Goal: Task Accomplishment & Management: Complete application form

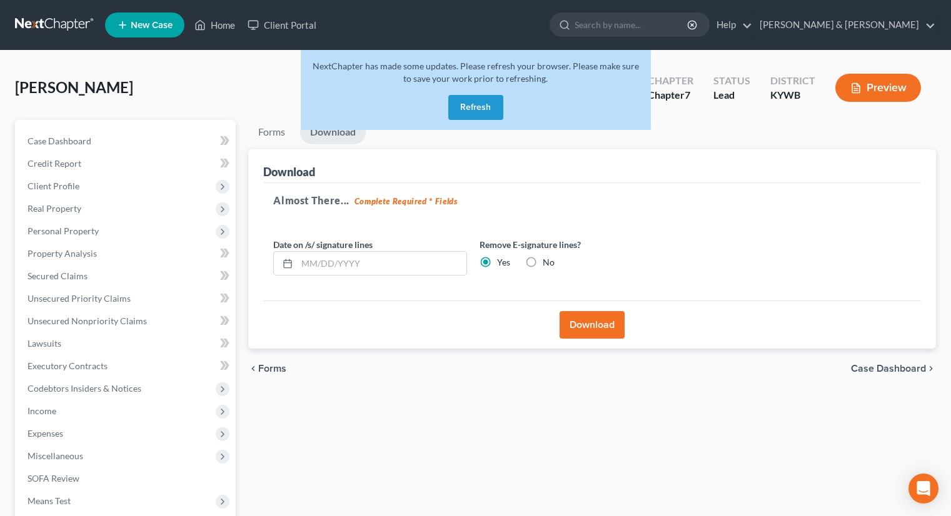
scroll to position [63, 0]
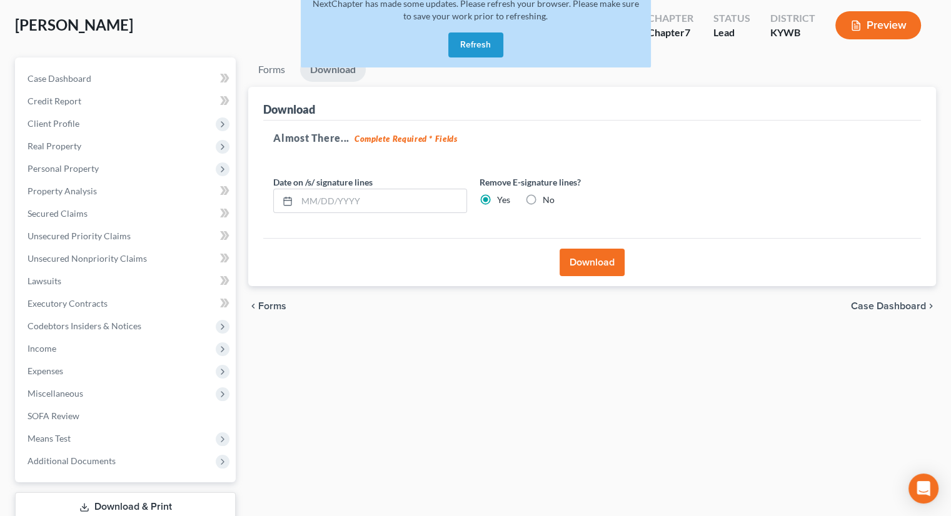
click at [475, 43] on button "Refresh" at bounding box center [475, 45] width 55 height 25
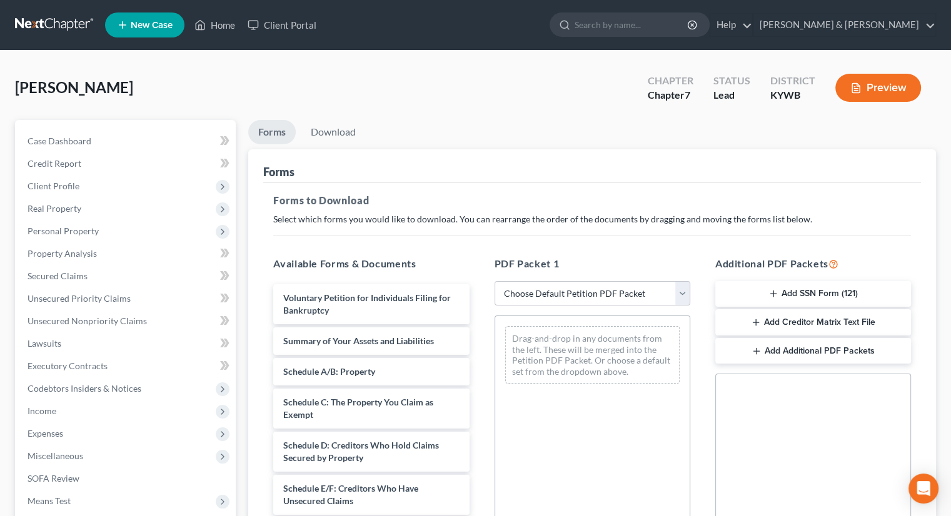
click at [159, 21] on span "New Case" at bounding box center [152, 25] width 42 height 9
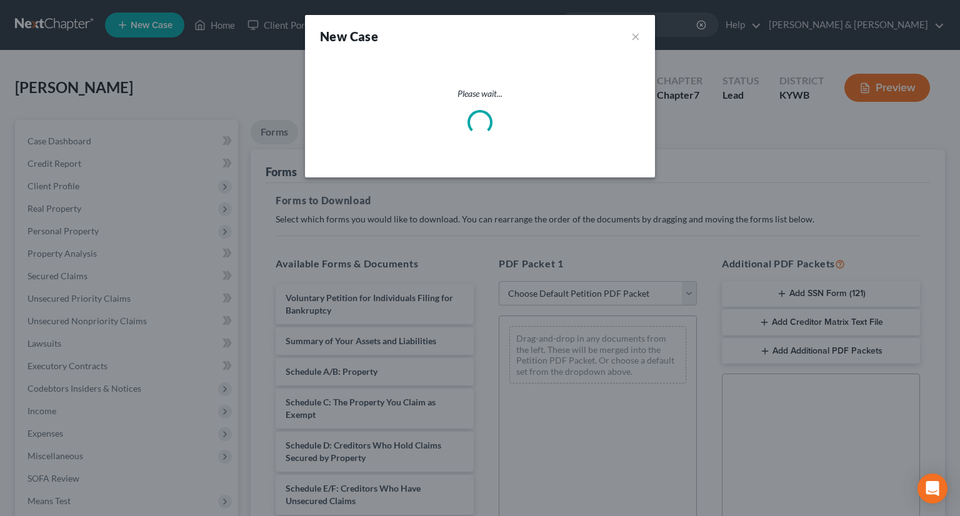
select select "33"
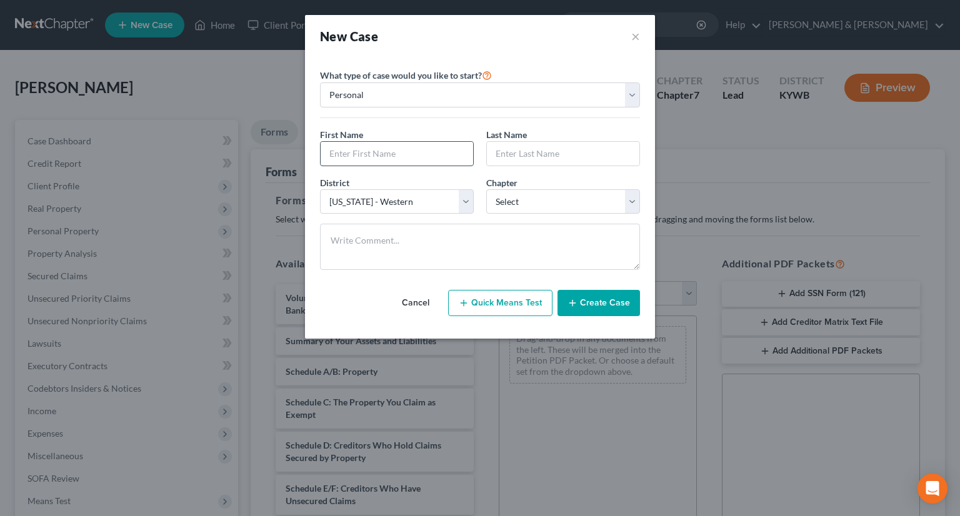
click at [456, 153] on input "text" at bounding box center [397, 154] width 153 height 24
type input "[PERSON_NAME]"
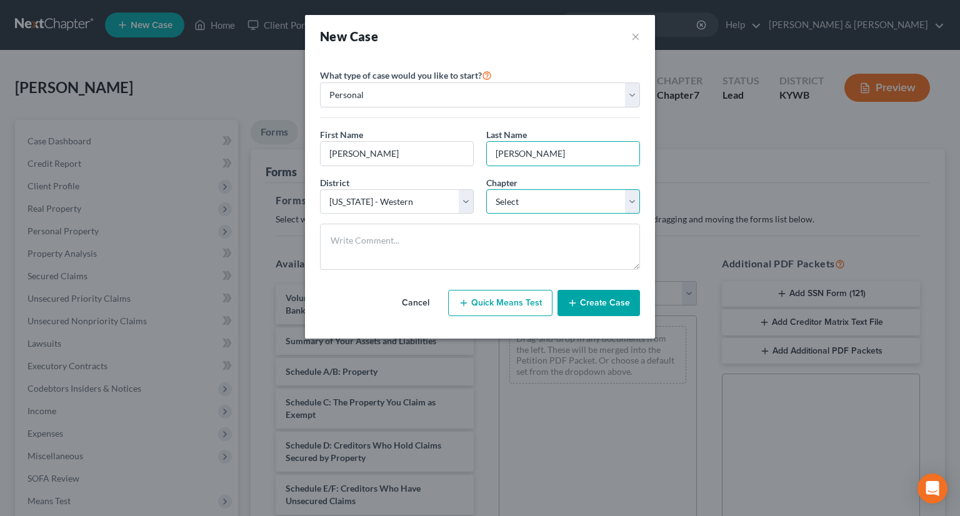
click at [634, 198] on select "Select 7 11 12 13" at bounding box center [563, 201] width 154 height 25
select select "0"
click at [486, 189] on select "Select 7 11 12 13" at bounding box center [563, 201] width 154 height 25
click at [591, 301] on button "Create Case" at bounding box center [599, 303] width 83 height 26
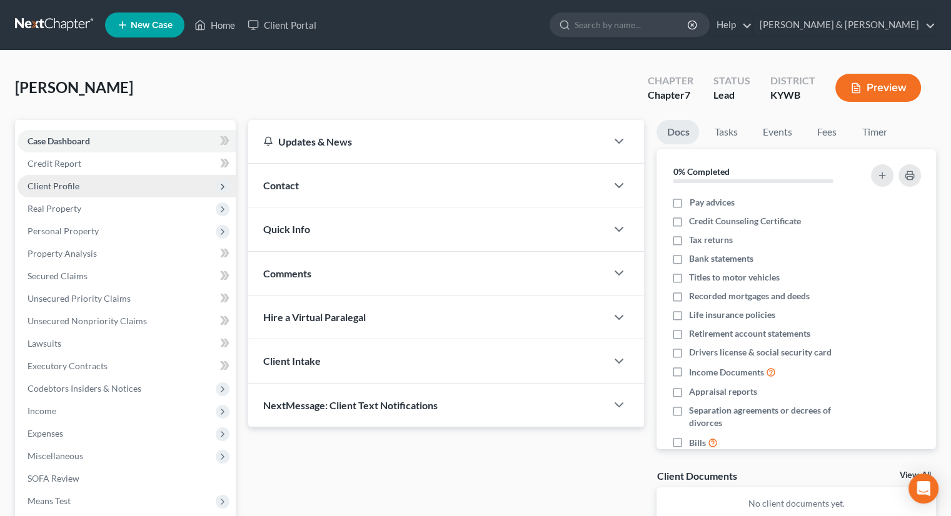
click at [54, 190] on span "Client Profile" at bounding box center [54, 186] width 52 height 11
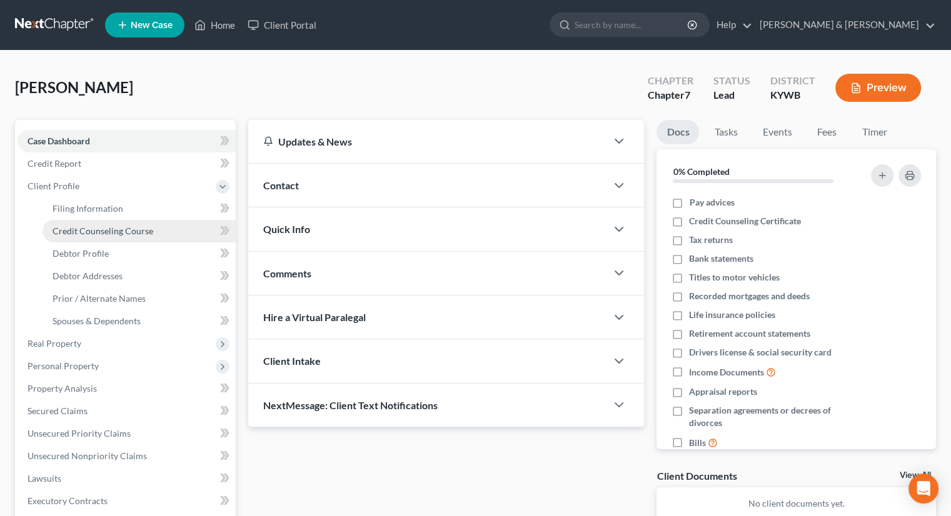
click at [113, 232] on span "Credit Counseling Course" at bounding box center [103, 231] width 101 height 11
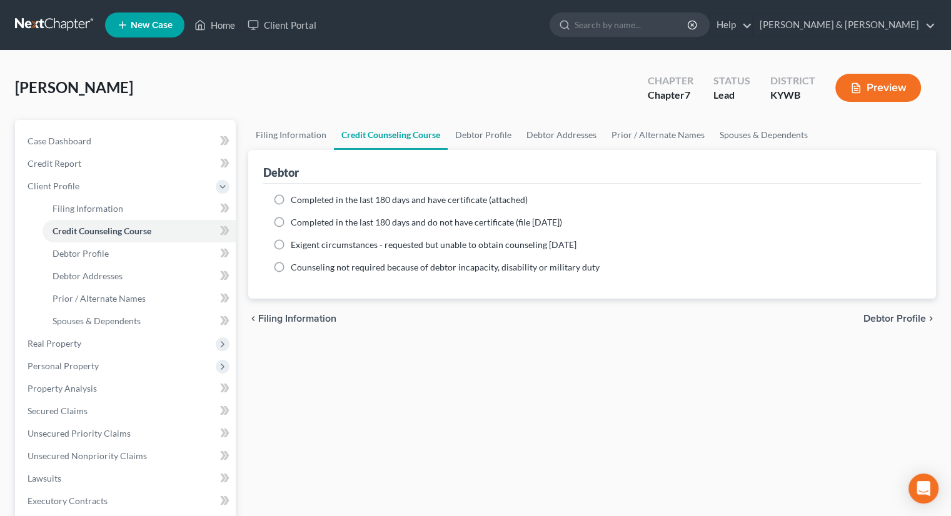
click at [291, 217] on label "Completed in the last 180 days and do not have certificate (file [DATE])" at bounding box center [426, 222] width 271 height 13
click at [296, 217] on input "Completed in the last 180 days and do not have certificate (file [DATE])" at bounding box center [300, 220] width 8 height 8
radio input "true"
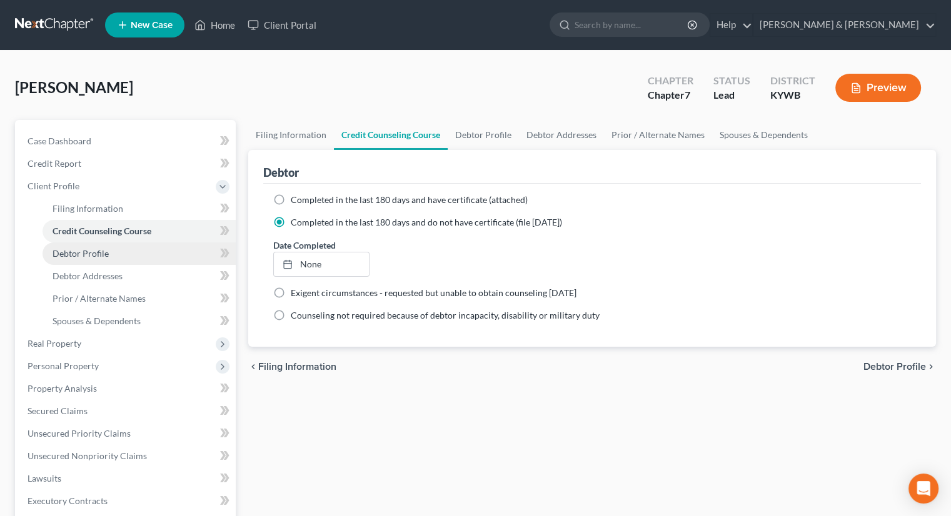
click at [110, 253] on link "Debtor Profile" at bounding box center [139, 254] width 193 height 23
select select "0"
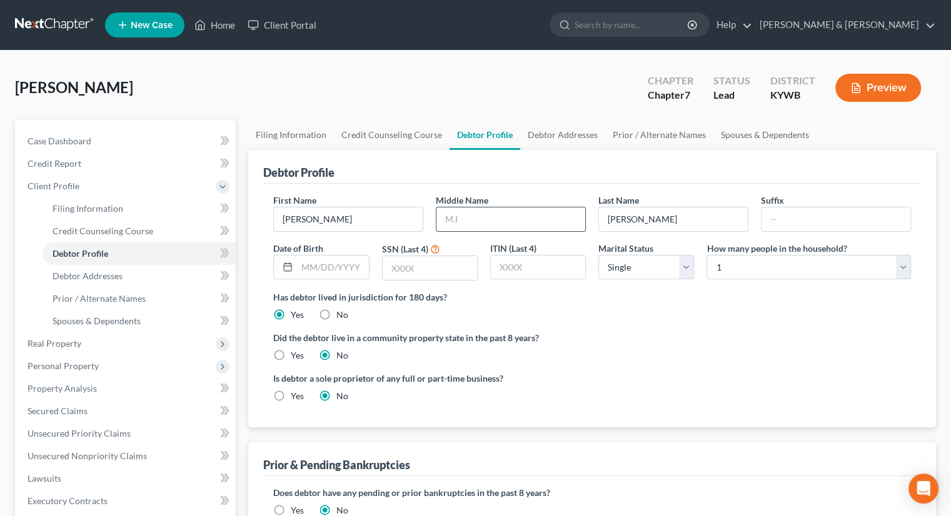
click at [458, 217] on input "text" at bounding box center [510, 220] width 149 height 24
type input "[PERSON_NAME]"
click at [906, 266] on select "Select 1 2 3 4 5 6 7 8 9 10 11 12 13 14 15 16 17 18 19 20" at bounding box center [809, 267] width 204 height 25
select select "6"
click at [707, 255] on select "Select 1 2 3 4 5 6 7 8 9 10 11 12 13 14 15 16 17 18 19 20" at bounding box center [809, 267] width 204 height 25
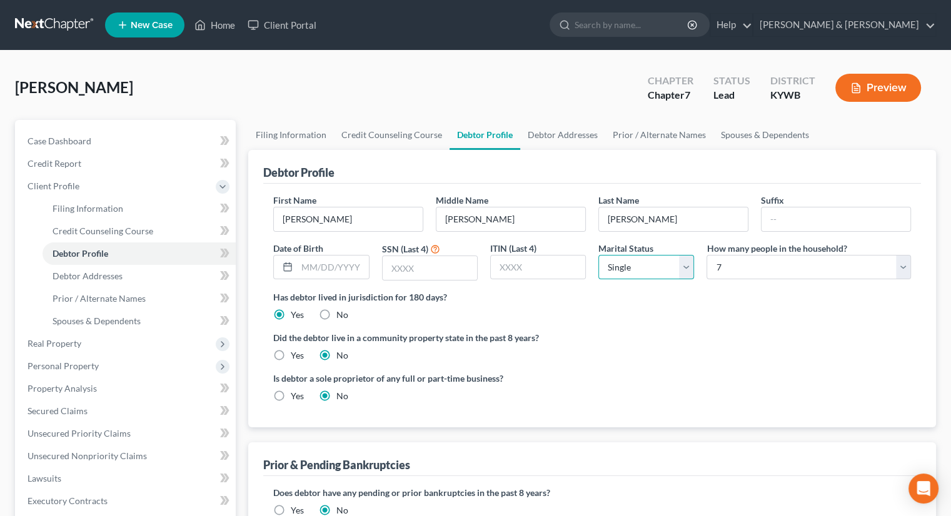
click at [689, 266] on select "Select Single Married Separated Divorced Widowed" at bounding box center [646, 267] width 96 height 25
select select "1"
click at [598, 255] on select "Select Single Married Separated Divorced Widowed" at bounding box center [646, 267] width 96 height 25
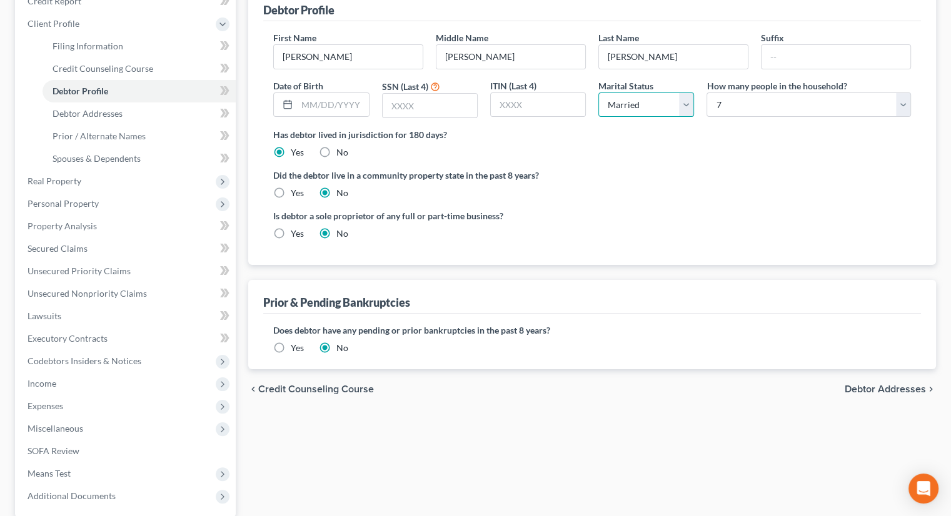
scroll to position [188, 0]
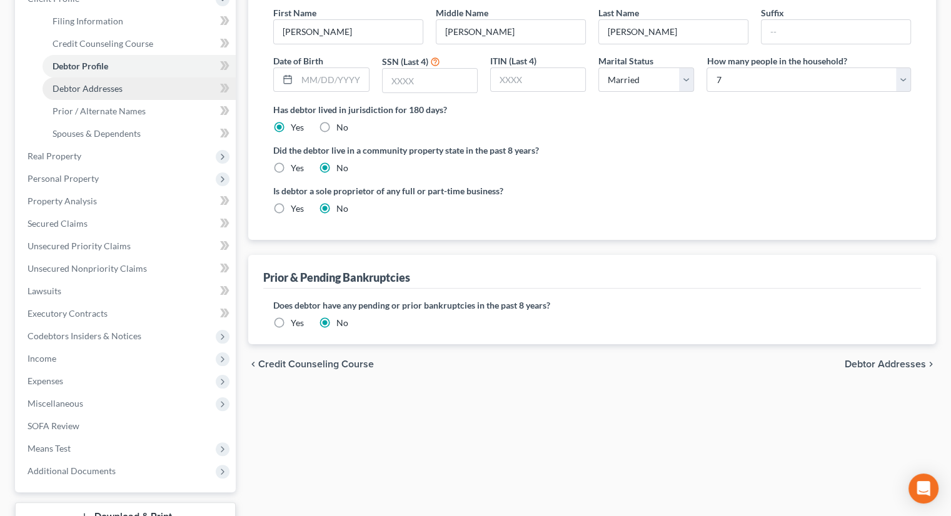
click at [114, 88] on span "Debtor Addresses" at bounding box center [88, 88] width 70 height 11
select select "0"
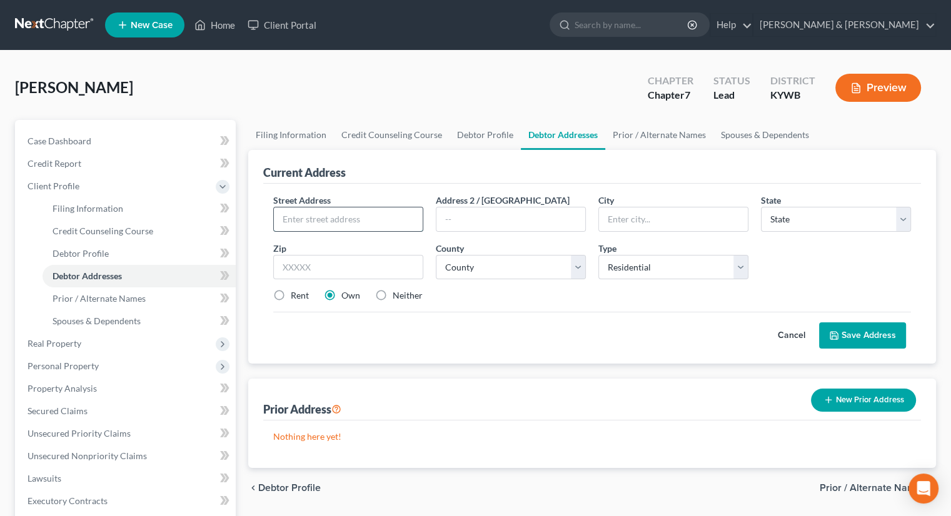
click at [325, 219] on input "text" at bounding box center [348, 220] width 149 height 24
type input "[STREET_ADDRESS][PERSON_NAME]"
click at [331, 268] on input "text" at bounding box center [348, 267] width 150 height 25
type input "40258"
type input "[GEOGRAPHIC_DATA]"
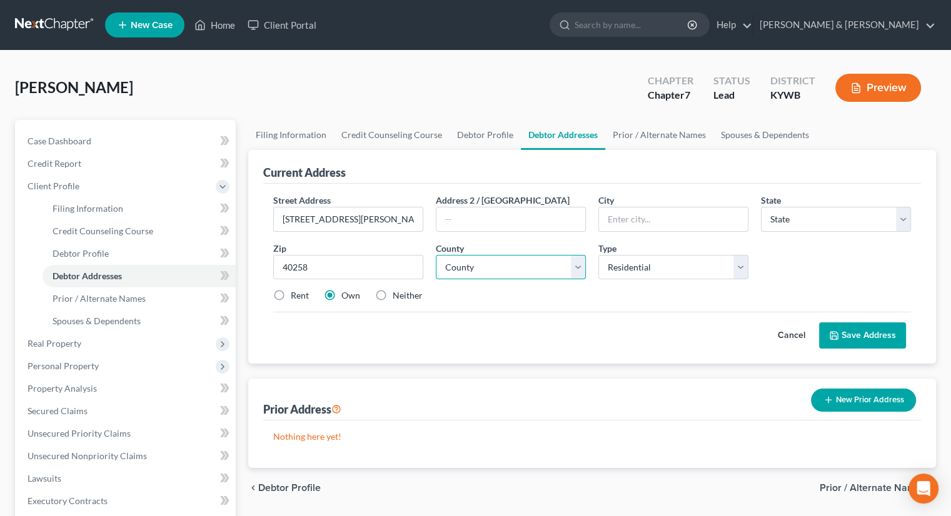
select select "18"
click at [508, 264] on select "County" at bounding box center [511, 267] width 150 height 25
click at [574, 266] on select "County" at bounding box center [511, 267] width 150 height 25
click at [576, 268] on select "County [GEOGRAPHIC_DATA] [GEOGRAPHIC_DATA] [GEOGRAPHIC_DATA] [GEOGRAPHIC_DATA] …" at bounding box center [511, 267] width 150 height 25
select select "55"
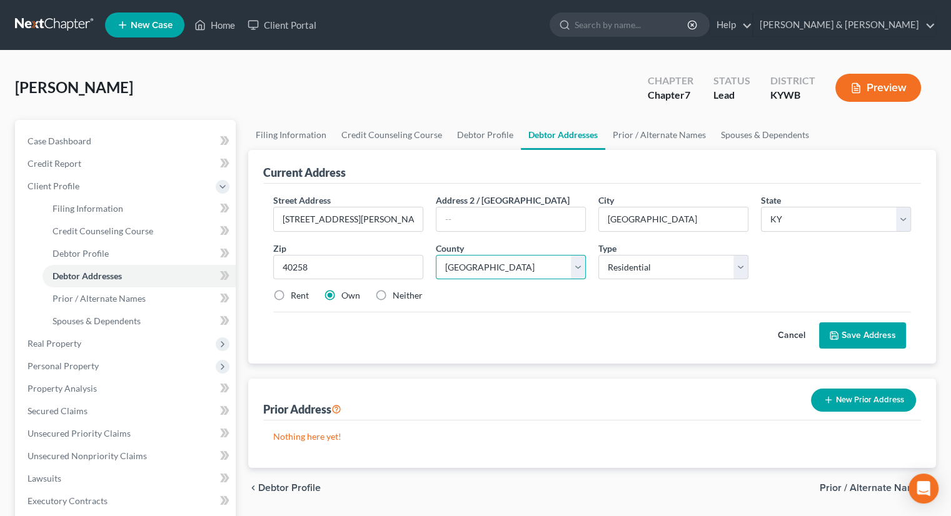
click at [436, 255] on select "County [GEOGRAPHIC_DATA] [GEOGRAPHIC_DATA] [GEOGRAPHIC_DATA] [GEOGRAPHIC_DATA] …" at bounding box center [511, 267] width 150 height 25
click at [848, 332] on button "Save Address" at bounding box center [862, 336] width 87 height 26
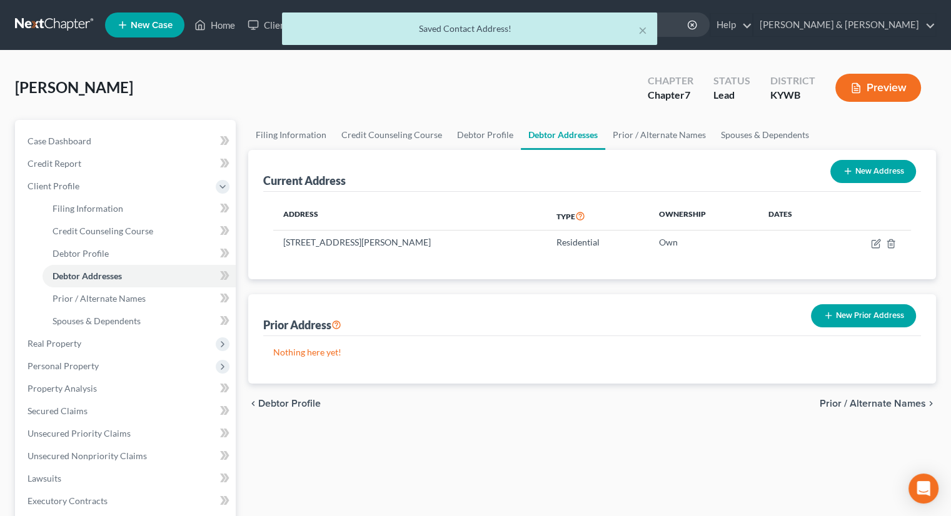
click at [852, 310] on button "New Prior Address" at bounding box center [863, 315] width 105 height 23
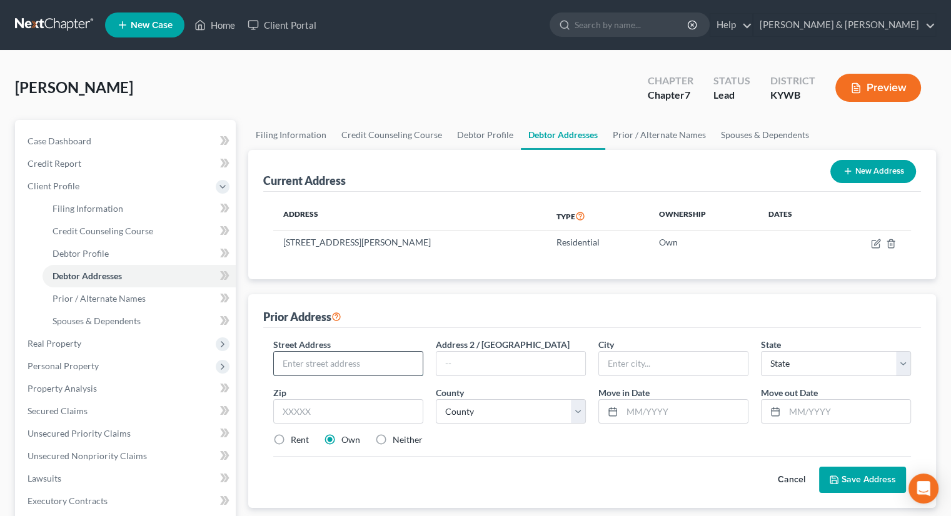
click at [315, 367] on input "text" at bounding box center [348, 364] width 149 height 24
type input "[STREET_ADDRESS][PERSON_NAME]"
click at [353, 411] on input "text" at bounding box center [348, 412] width 150 height 25
type input "40215"
type input "[GEOGRAPHIC_DATA]"
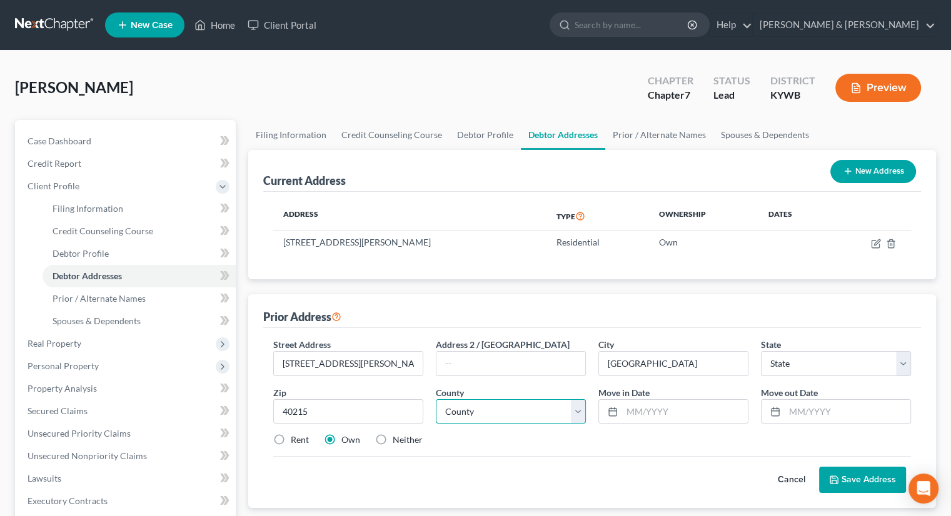
select select "18"
click at [563, 408] on select "County" at bounding box center [511, 412] width 150 height 25
click at [576, 410] on select "County" at bounding box center [511, 412] width 150 height 25
click at [575, 410] on select "County [GEOGRAPHIC_DATA] [GEOGRAPHIC_DATA] [GEOGRAPHIC_DATA] [GEOGRAPHIC_DATA] …" at bounding box center [511, 412] width 150 height 25
select select "55"
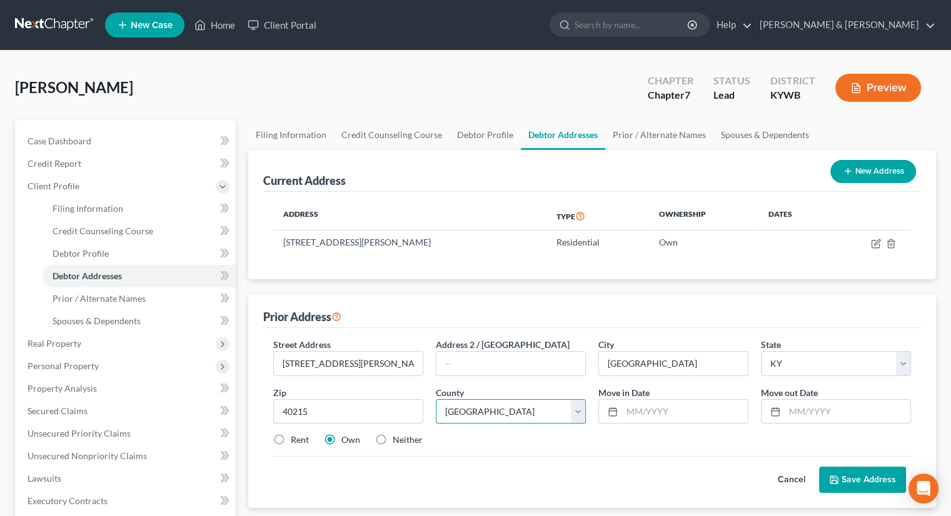
click at [436, 400] on select "County [GEOGRAPHIC_DATA] [GEOGRAPHIC_DATA] [GEOGRAPHIC_DATA] [GEOGRAPHIC_DATA] …" at bounding box center [511, 412] width 150 height 25
click at [650, 413] on input "text" at bounding box center [685, 412] width 126 height 24
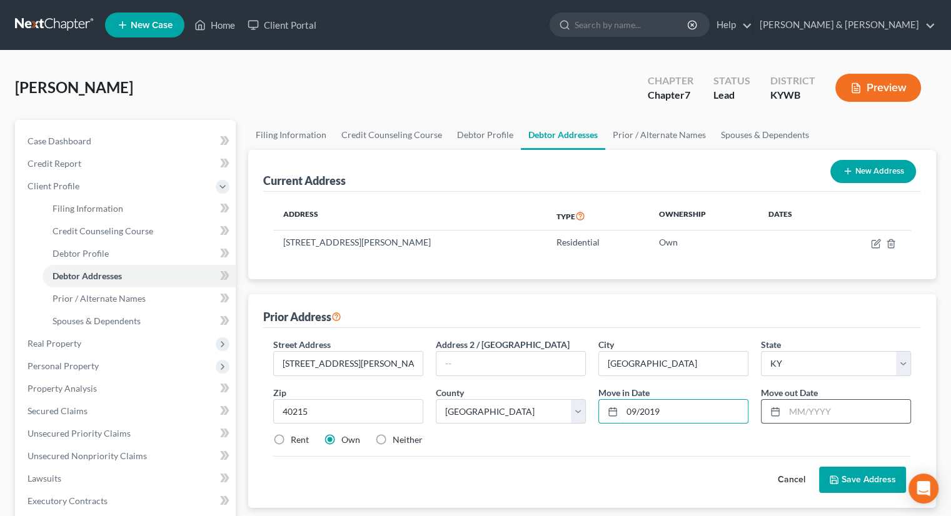
type input "09/2019"
drag, startPoint x: 783, startPoint y: 401, endPoint x: 793, endPoint y: 406, distance: 10.6
click at [787, 404] on div at bounding box center [836, 412] width 150 height 25
click at [793, 406] on input "text" at bounding box center [848, 412] width 126 height 24
type input "09/2021"
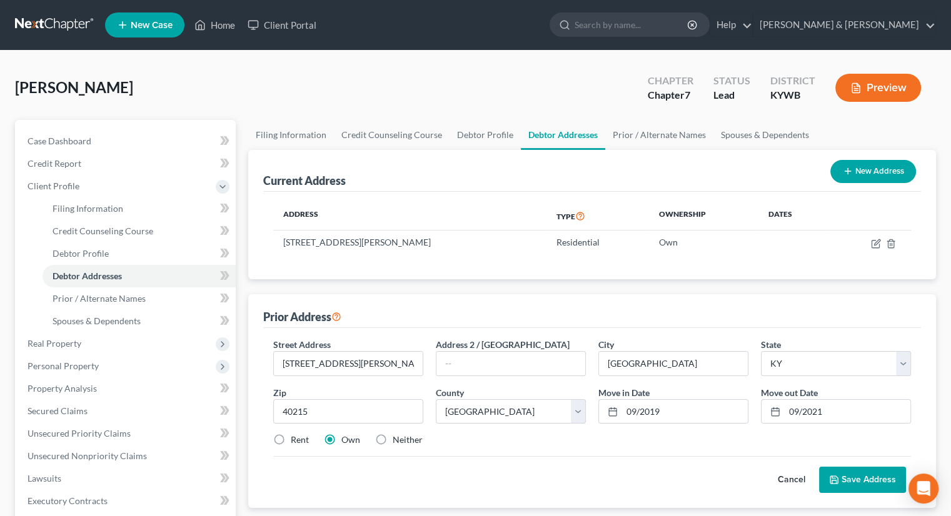
click at [883, 480] on button "Save Address" at bounding box center [862, 480] width 87 height 26
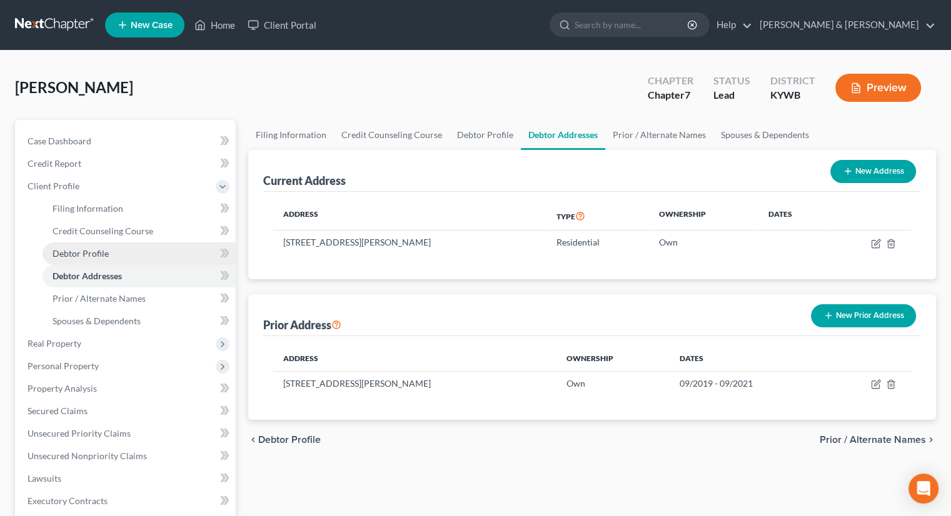
click at [94, 249] on span "Debtor Profile" at bounding box center [81, 253] width 56 height 11
select select "1"
select select "6"
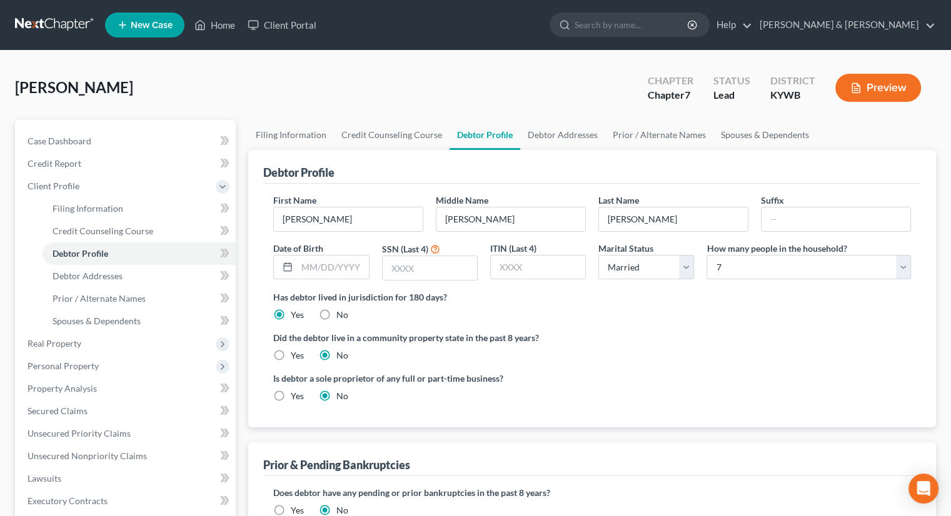
click at [426, 253] on label "SSN (Last 4)" at bounding box center [405, 249] width 46 height 13
click at [428, 264] on input "text" at bounding box center [430, 268] width 94 height 24
click at [428, 263] on input "228" at bounding box center [430, 268] width 94 height 24
drag, startPoint x: 428, startPoint y: 263, endPoint x: 374, endPoint y: 273, distance: 54.7
click at [374, 273] on div "First Name [PERSON_NAME] Middle Name [PERSON_NAME] Last Name [PERSON_NAME] Suff…" at bounding box center [592, 242] width 650 height 97
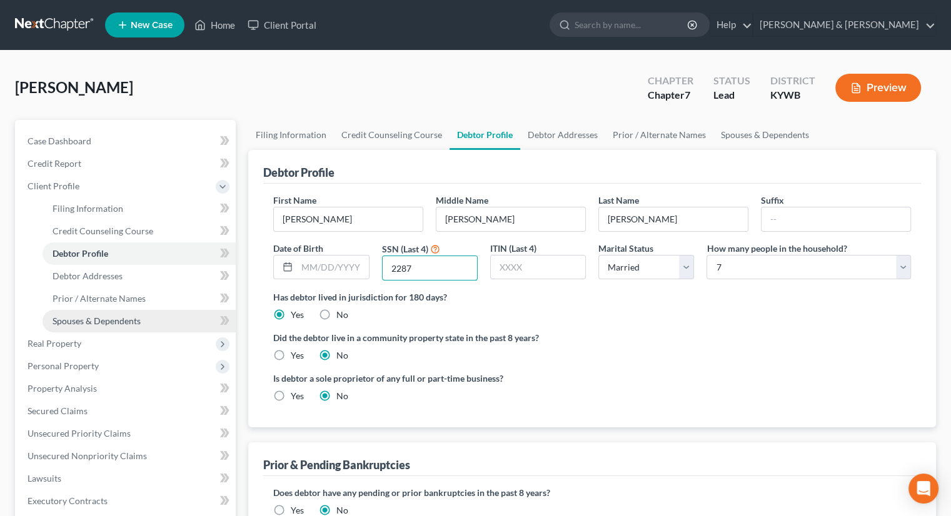
type input "2287"
click at [93, 320] on span "Spouses & Dependents" at bounding box center [97, 321] width 88 height 11
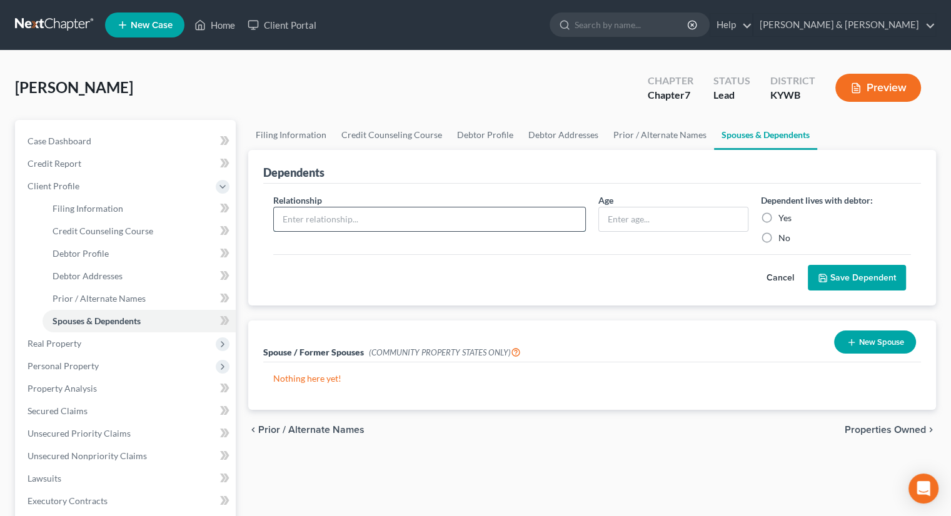
click at [518, 218] on input "text" at bounding box center [429, 220] width 311 height 24
type input "Spouse"
click at [778, 218] on label "Yes" at bounding box center [784, 218] width 13 height 13
click at [783, 218] on input "Yes" at bounding box center [787, 216] width 8 height 8
radio input "true"
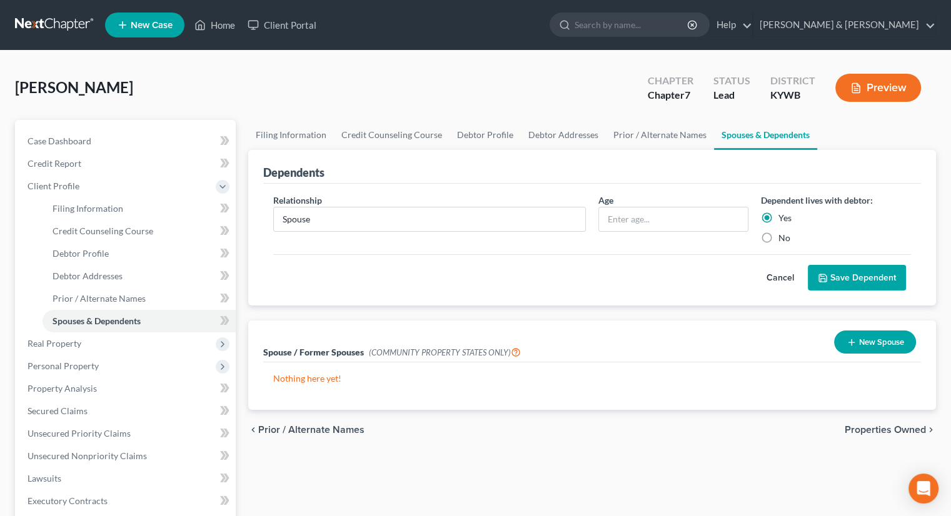
click at [861, 276] on button "Save Dependent" at bounding box center [857, 278] width 98 height 26
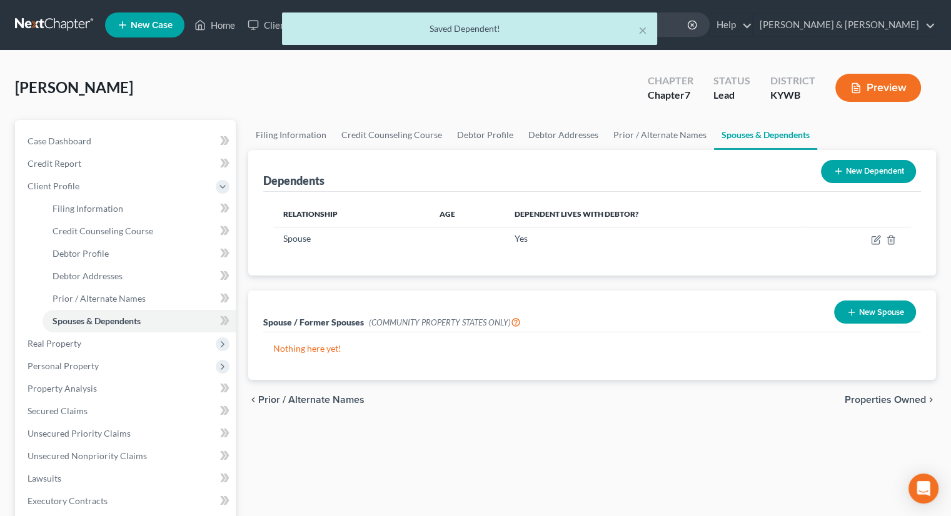
click at [860, 171] on button "New Dependent" at bounding box center [868, 171] width 95 height 23
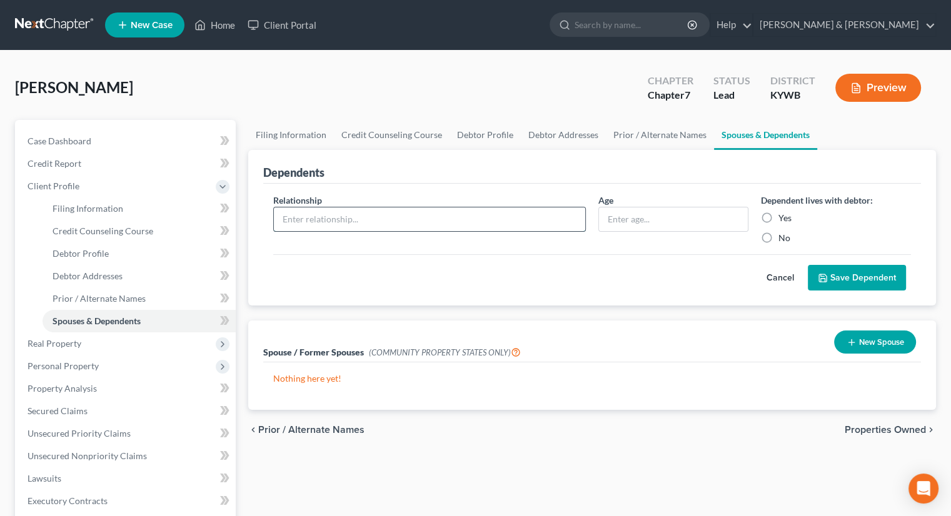
click at [346, 211] on input "text" at bounding box center [429, 220] width 311 height 24
type input "Son"
click at [630, 216] on input "text" at bounding box center [673, 220] width 149 height 24
type input "16"
click at [778, 218] on label "Yes" at bounding box center [784, 218] width 13 height 13
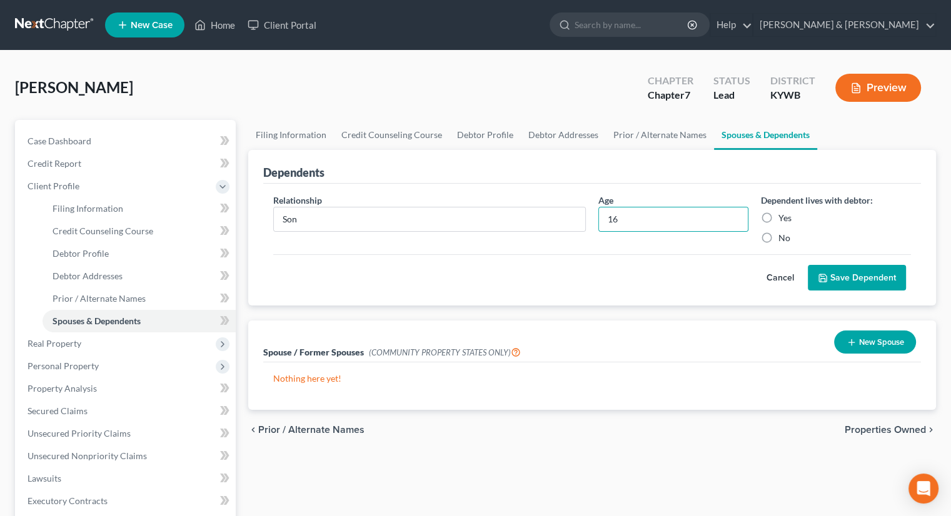
click at [783, 218] on input "Yes" at bounding box center [787, 216] width 8 height 8
radio input "true"
click at [830, 275] on button "Save Dependent" at bounding box center [857, 278] width 98 height 26
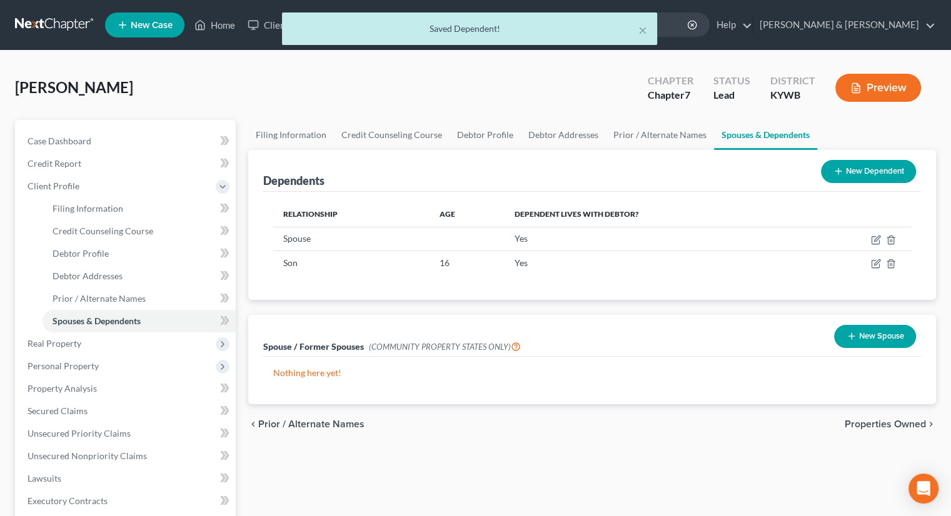
click at [868, 171] on button "New Dependent" at bounding box center [868, 171] width 95 height 23
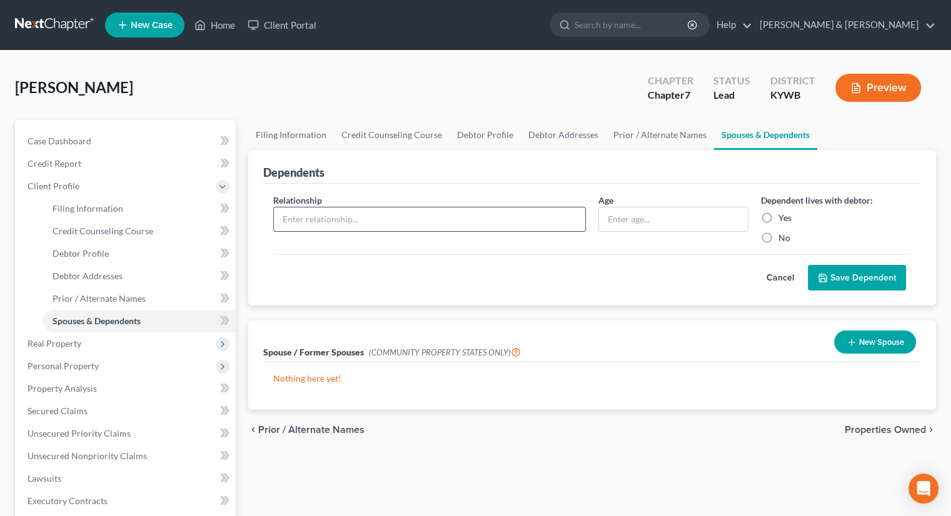
click at [446, 223] on input "text" at bounding box center [429, 220] width 311 height 24
type input "Son"
click at [675, 216] on input "text" at bounding box center [673, 220] width 149 height 24
type input "12"
click at [778, 217] on label "Yes" at bounding box center [784, 218] width 13 height 13
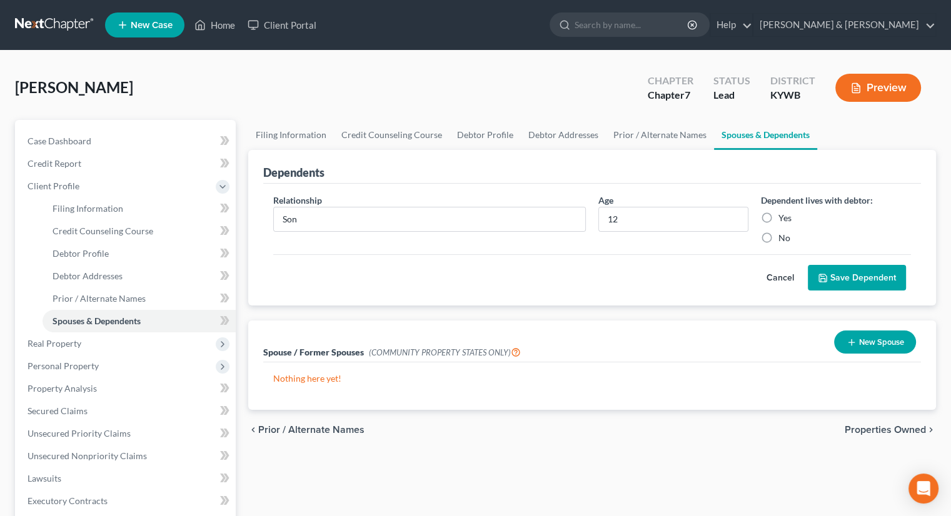
click at [783, 217] on input "Yes" at bounding box center [787, 216] width 8 height 8
radio input "true"
click at [831, 276] on button "Save Dependent" at bounding box center [857, 278] width 98 height 26
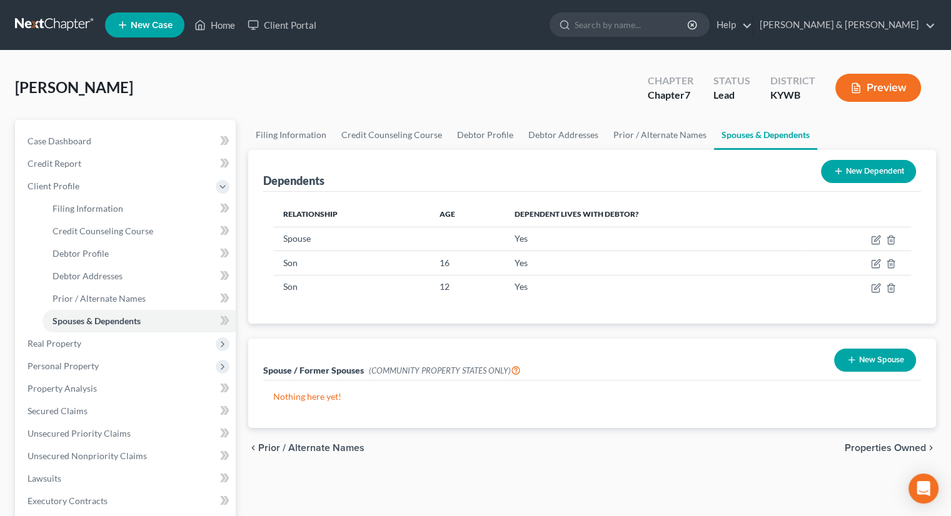
click at [862, 171] on button "New Dependent" at bounding box center [868, 171] width 95 height 23
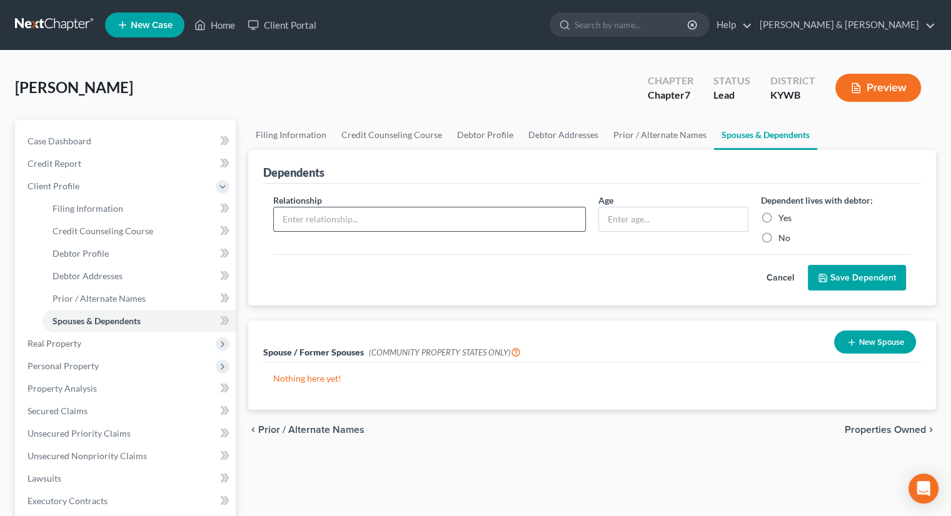
click at [396, 220] on input "text" at bounding box center [429, 220] width 311 height 24
type input "Daughter"
click at [651, 217] on input "text" at bounding box center [673, 220] width 149 height 24
type input "14"
click at [778, 215] on label "Yes" at bounding box center [784, 218] width 13 height 13
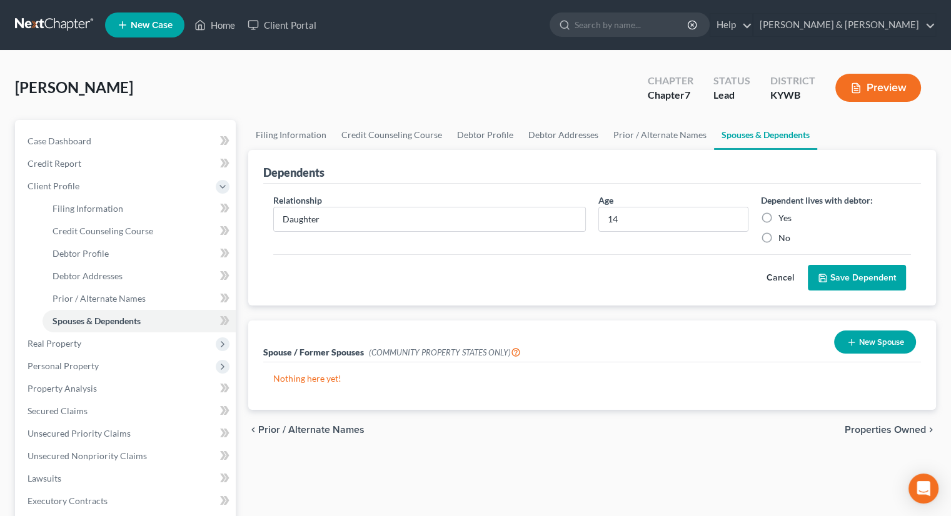
click at [783, 215] on input "Yes" at bounding box center [787, 216] width 8 height 8
radio input "true"
click at [831, 276] on button "Save Dependent" at bounding box center [857, 278] width 98 height 26
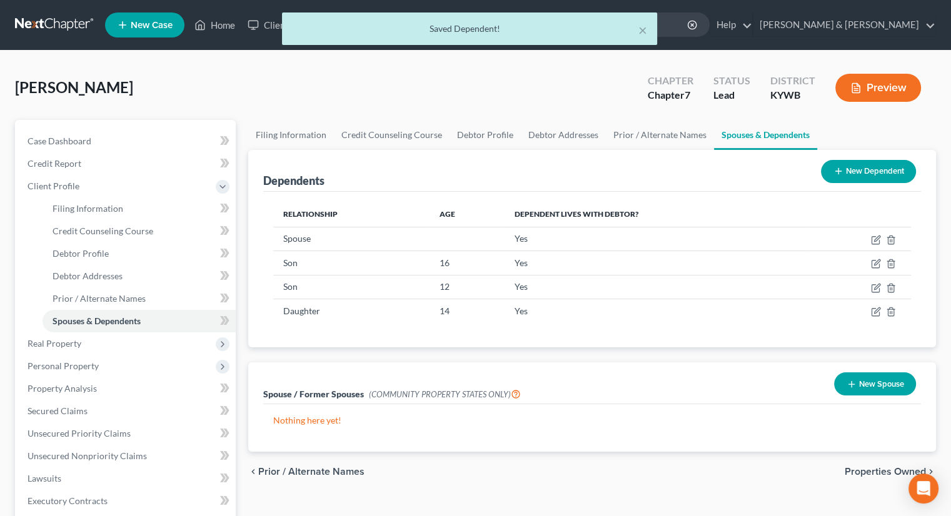
click at [848, 172] on button "New Dependent" at bounding box center [868, 171] width 95 height 23
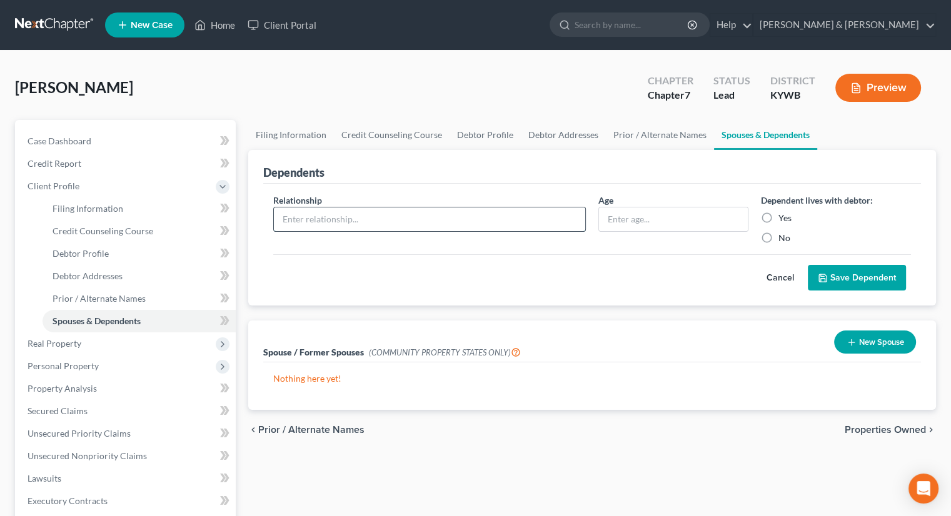
click at [405, 213] on input "text" at bounding box center [429, 220] width 311 height 24
type input "Daughter"
click at [660, 219] on input "text" at bounding box center [673, 220] width 149 height 24
type input "8"
click at [778, 215] on label "Yes" at bounding box center [784, 218] width 13 height 13
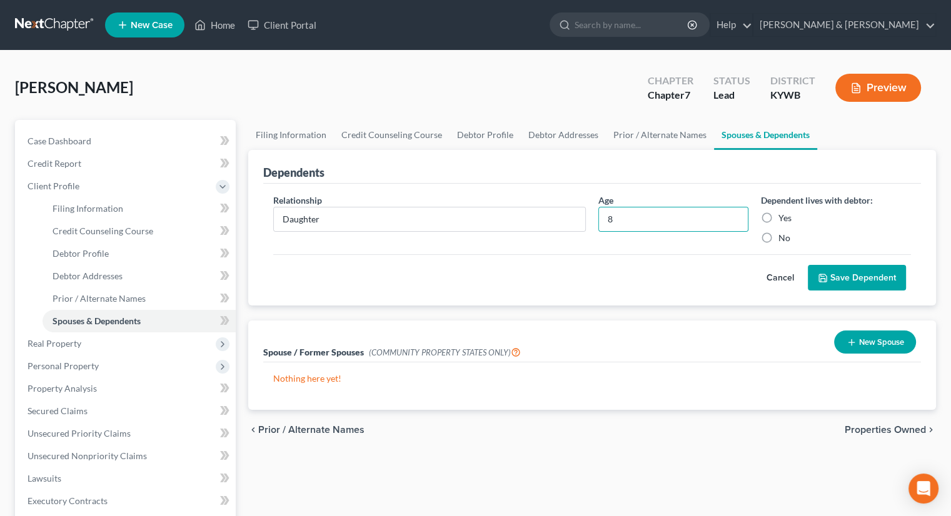
click at [783, 215] on input "Yes" at bounding box center [787, 216] width 8 height 8
radio input "true"
click at [832, 277] on button "Save Dependent" at bounding box center [857, 278] width 98 height 26
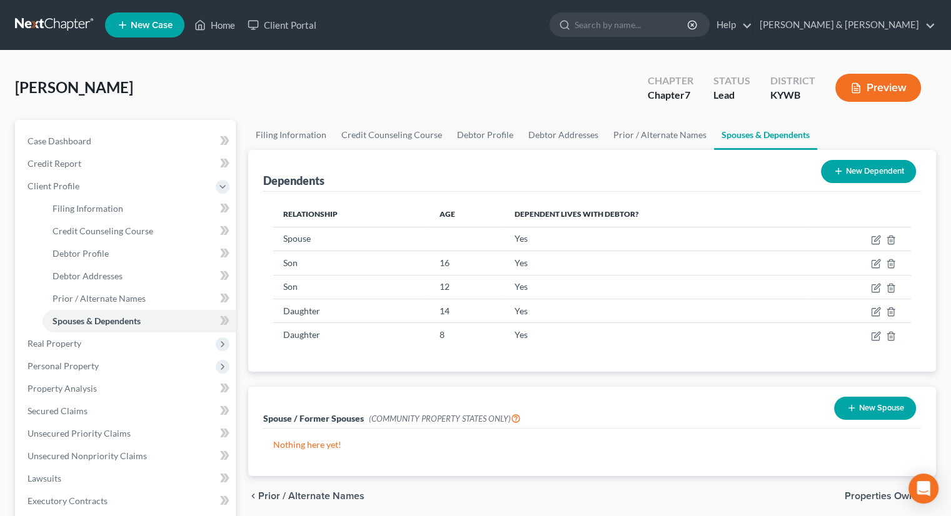
click at [852, 173] on button "New Dependent" at bounding box center [868, 171] width 95 height 23
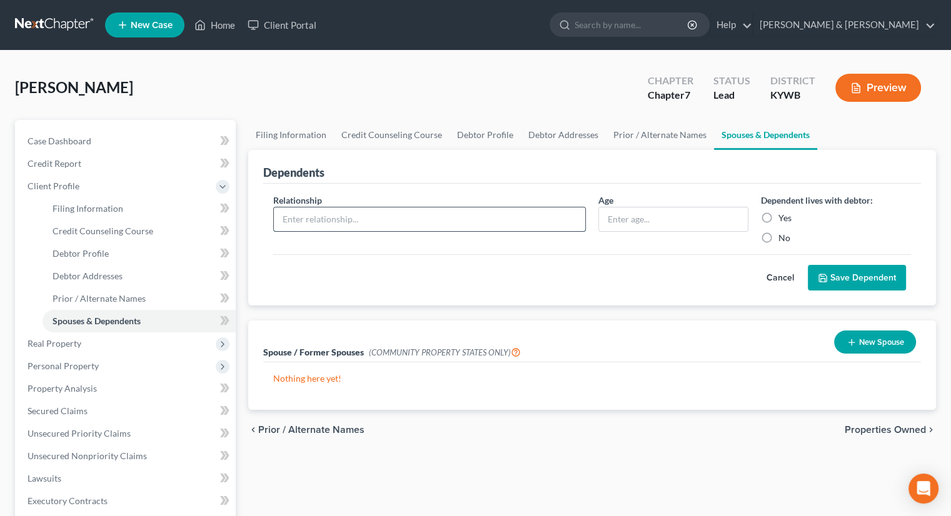
click at [460, 221] on input "text" at bounding box center [429, 220] width 311 height 24
type input "Son"
click at [648, 218] on input "text" at bounding box center [673, 220] width 149 height 24
type input "14"
click at [778, 214] on label "Yes" at bounding box center [784, 218] width 13 height 13
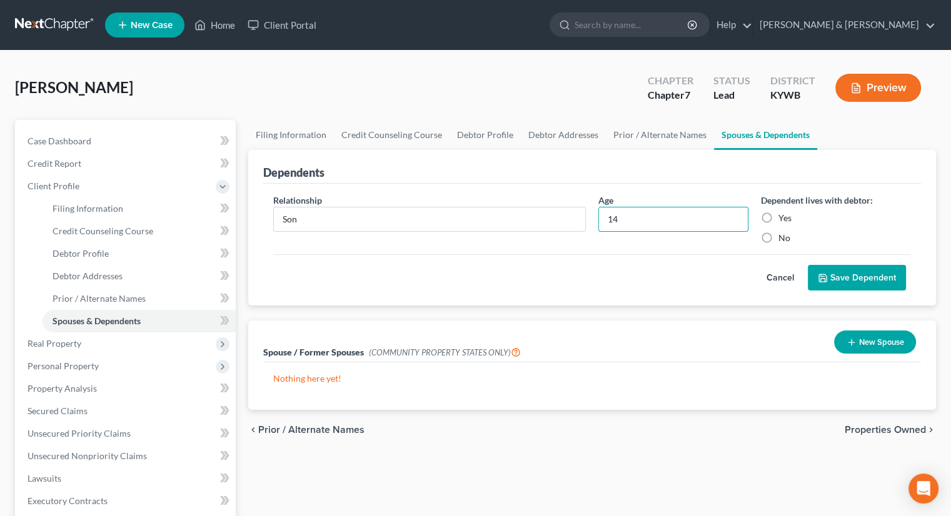
click at [783, 214] on input "Yes" at bounding box center [787, 216] width 8 height 8
radio input "true"
click at [830, 272] on button "Save Dependent" at bounding box center [857, 278] width 98 height 26
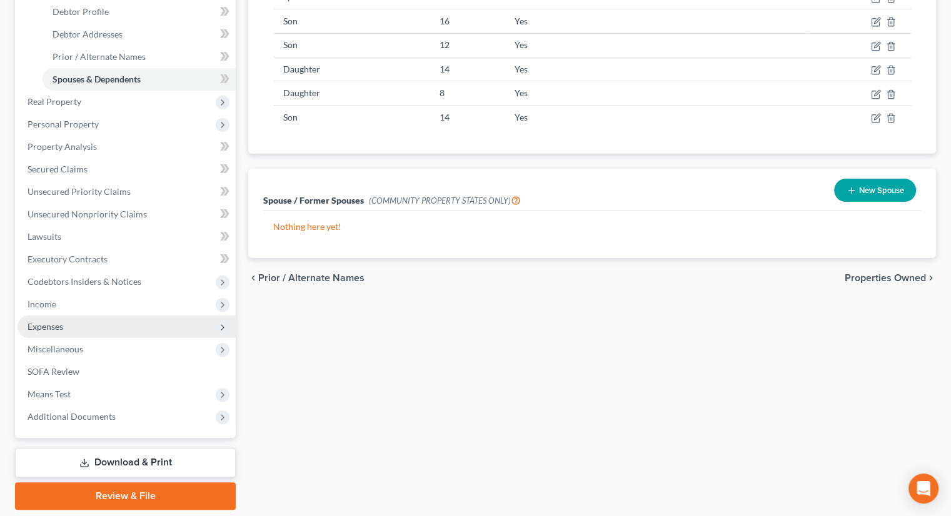
scroll to position [250, 0]
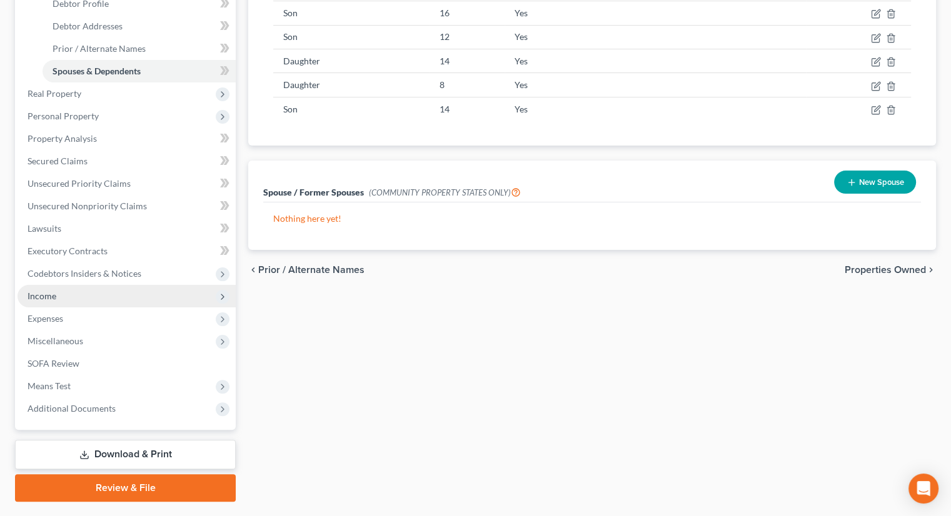
click at [54, 296] on span "Income" at bounding box center [42, 296] width 29 height 11
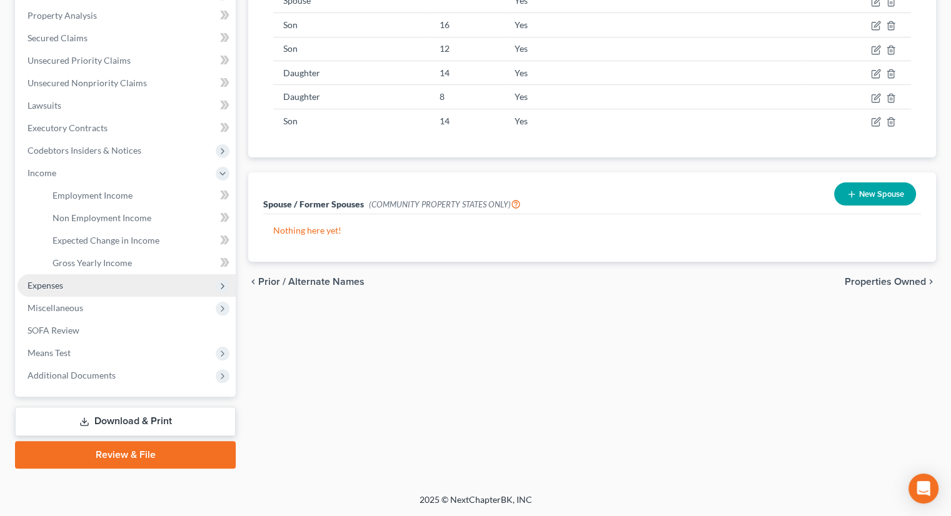
scroll to position [238, 0]
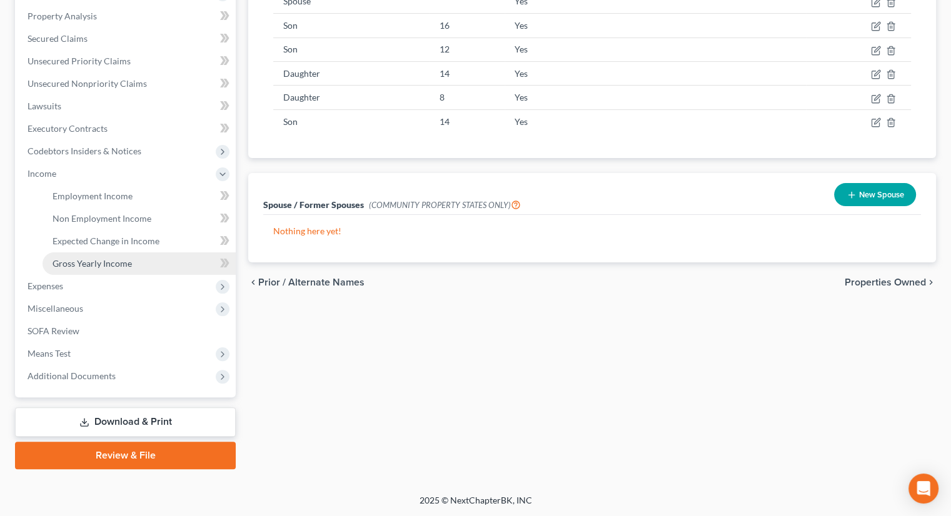
click at [82, 266] on span "Gross Yearly Income" at bounding box center [92, 263] width 79 height 11
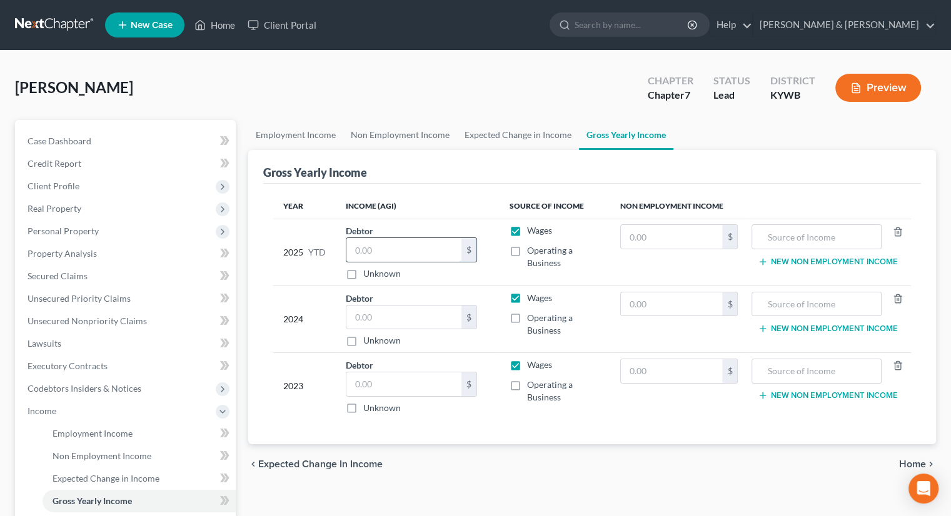
click at [401, 253] on input "text" at bounding box center [403, 250] width 115 height 24
type input "30,464"
click at [385, 313] on input "text" at bounding box center [403, 318] width 115 height 24
type input "44,153"
click at [380, 388] on input "text" at bounding box center [403, 385] width 115 height 24
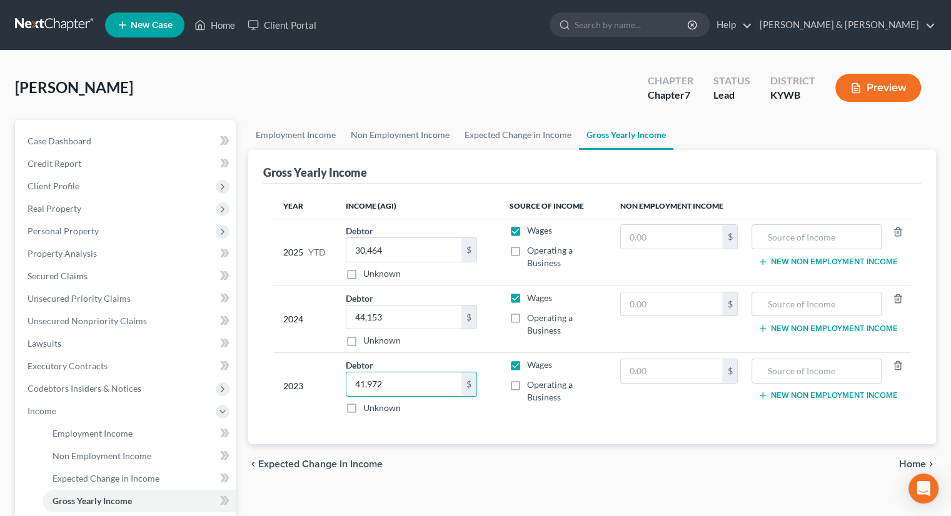
type input "41,972"
click at [56, 184] on span "Client Profile" at bounding box center [54, 186] width 52 height 11
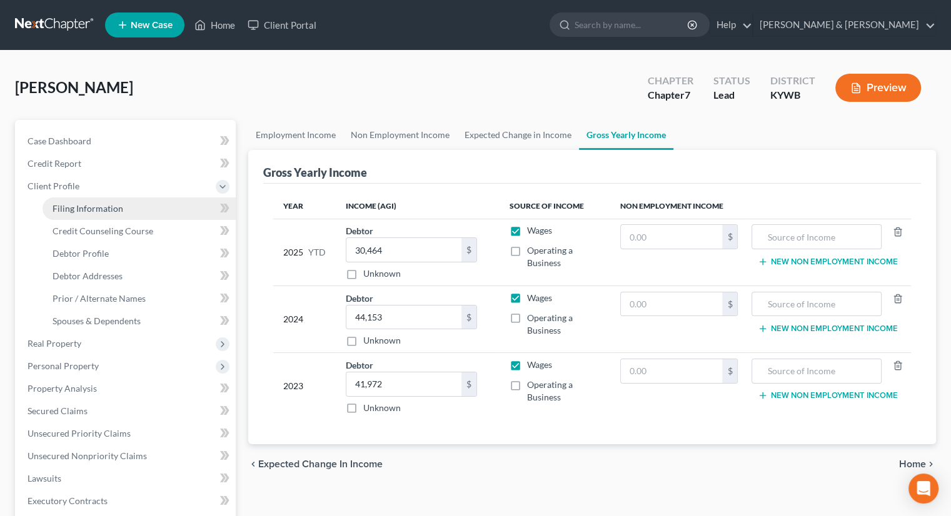
click at [79, 206] on span "Filing Information" at bounding box center [88, 208] width 71 height 11
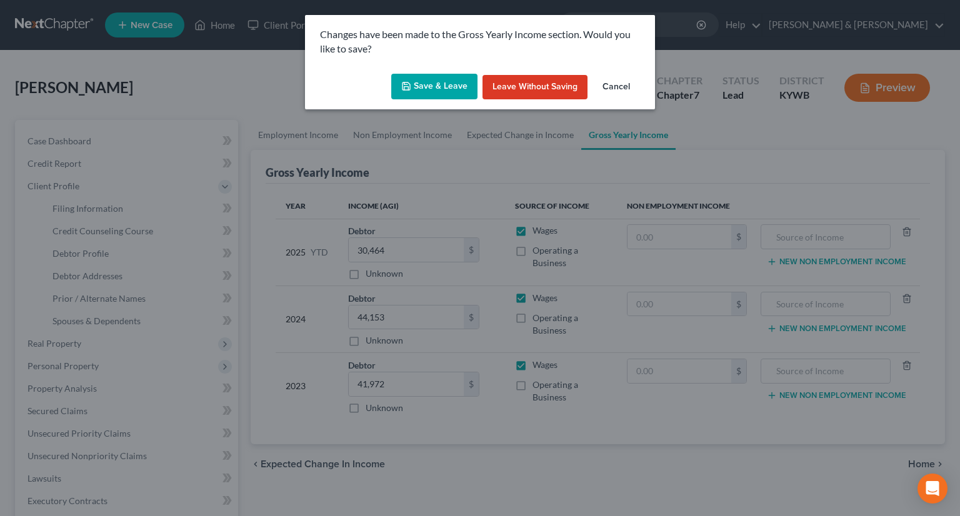
click at [456, 78] on button "Save & Leave" at bounding box center [434, 87] width 86 height 26
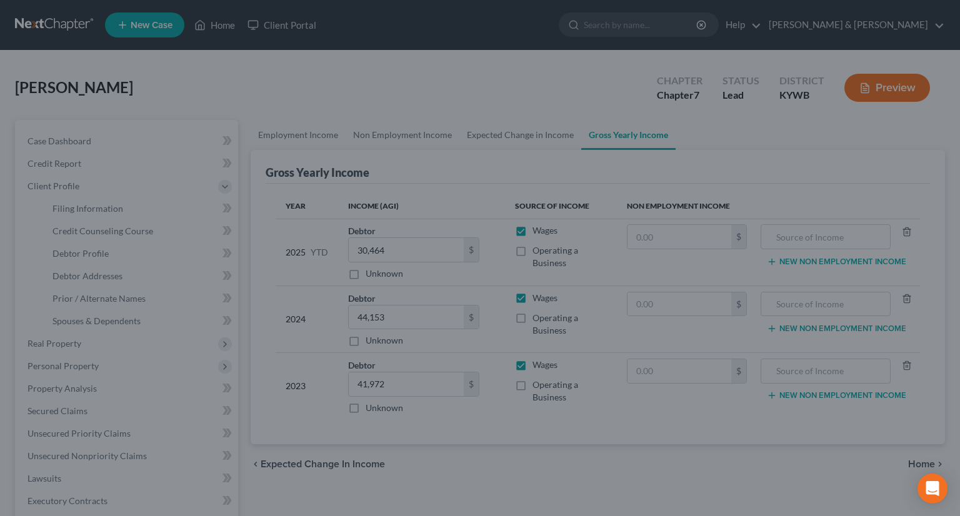
select select "1"
select select "0"
select select "33"
select select "0"
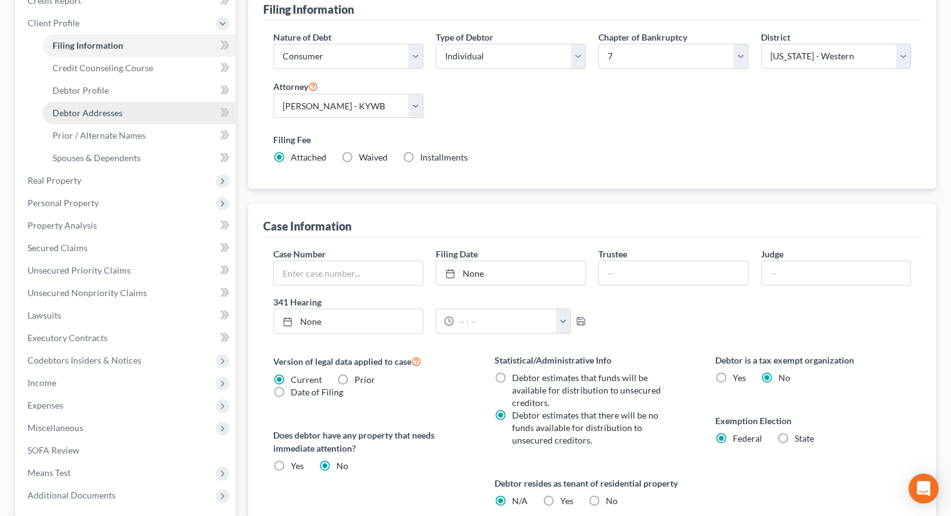
scroll to position [156, 0]
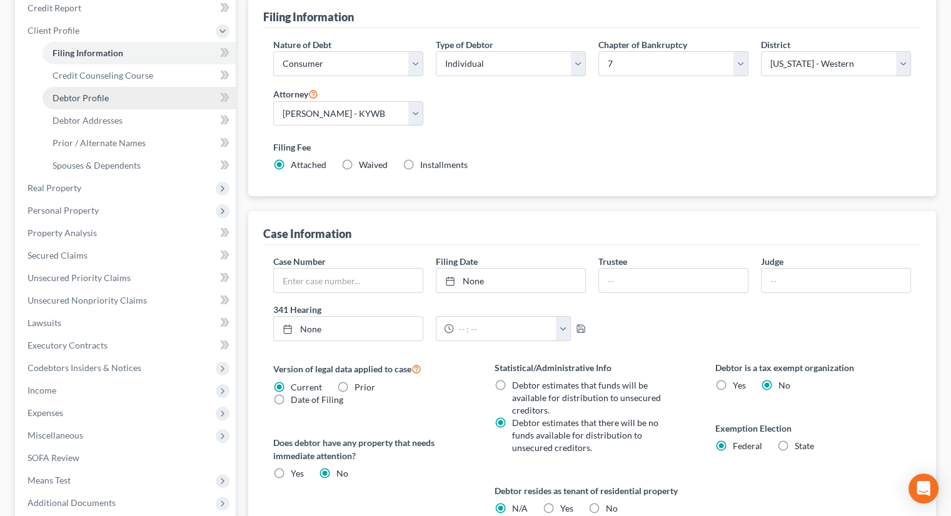
click at [102, 96] on span "Debtor Profile" at bounding box center [81, 98] width 56 height 11
select select "1"
select select "6"
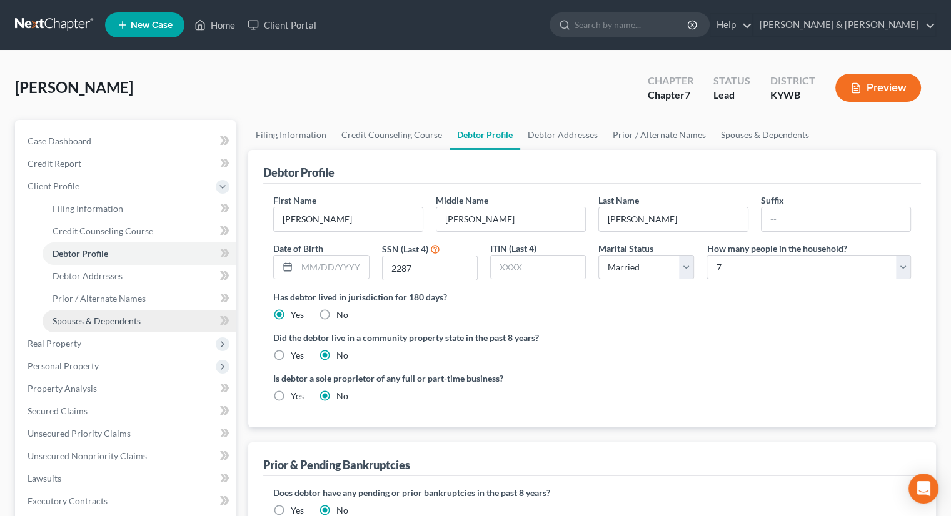
click at [99, 320] on span "Spouses & Dependents" at bounding box center [97, 321] width 88 height 11
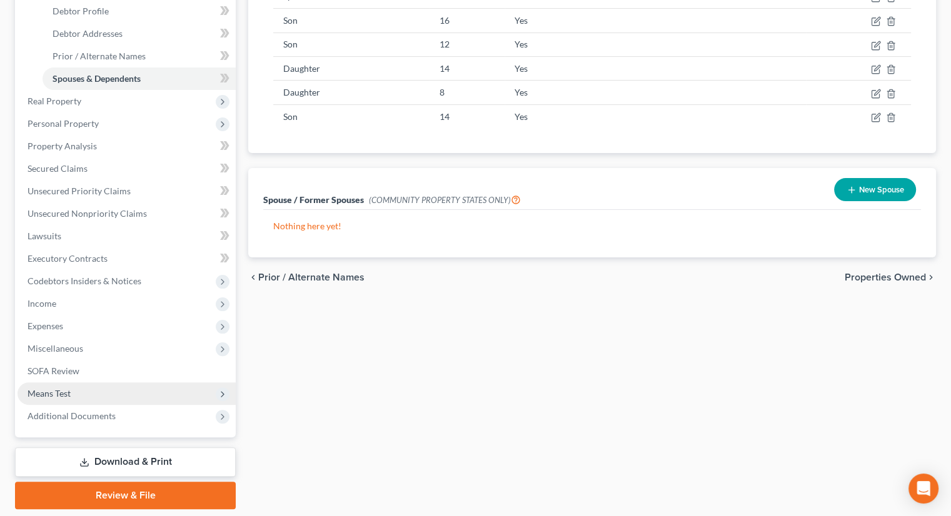
scroll to position [250, 0]
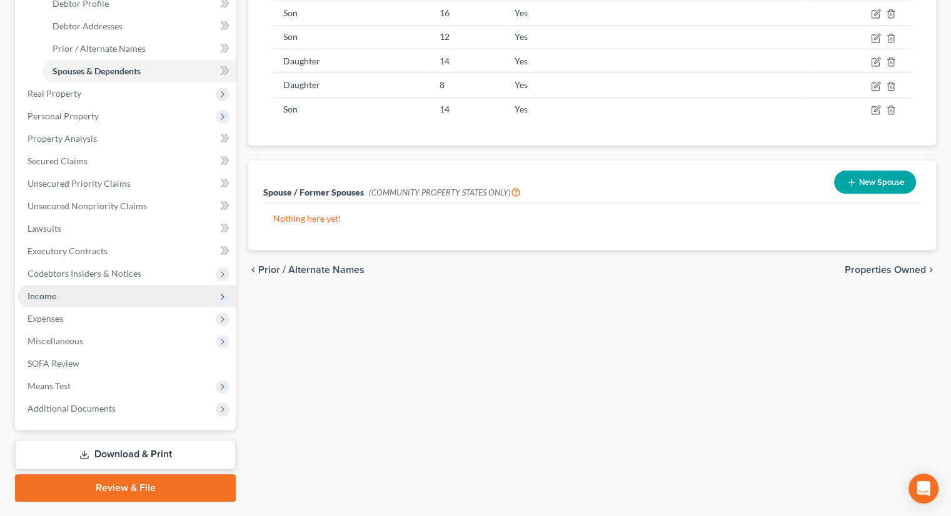
click at [78, 296] on span "Income" at bounding box center [127, 296] width 218 height 23
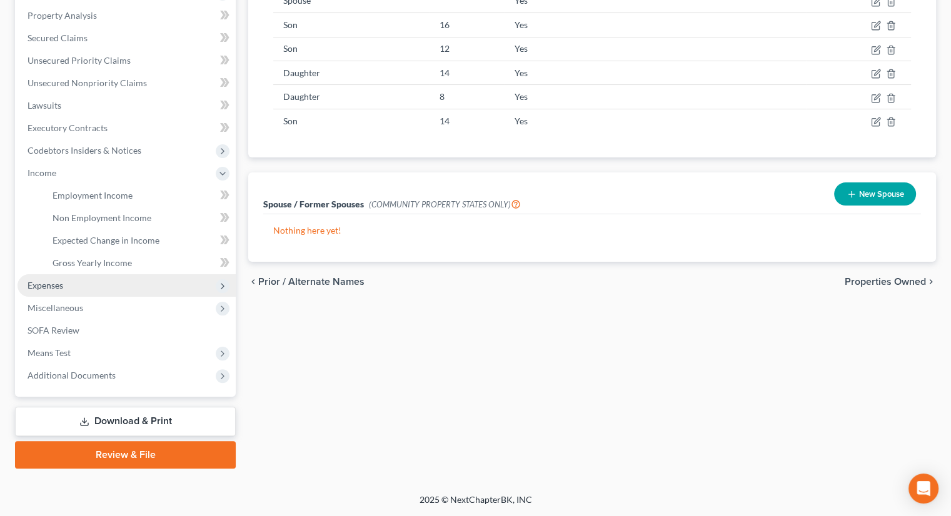
scroll to position [238, 0]
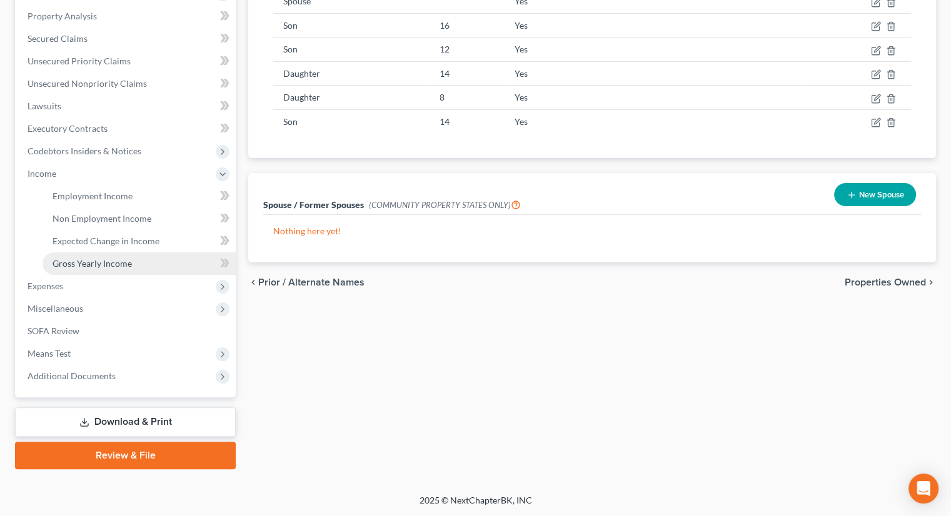
click at [108, 263] on span "Gross Yearly Income" at bounding box center [92, 263] width 79 height 11
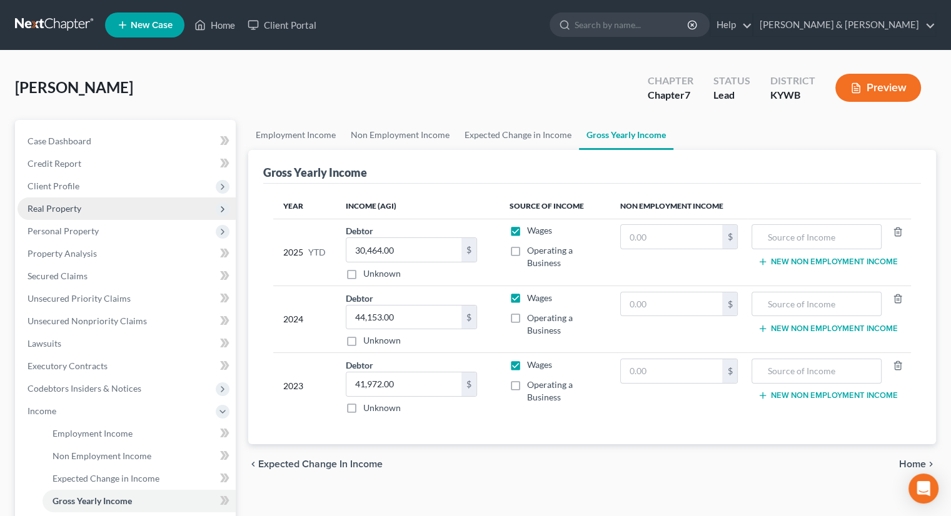
click at [55, 206] on span "Real Property" at bounding box center [55, 208] width 54 height 11
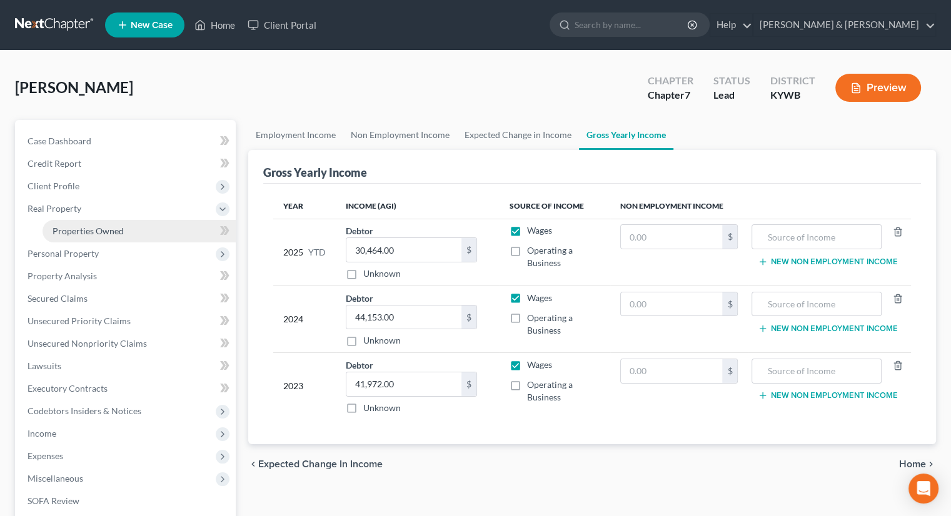
click at [73, 231] on span "Properties Owned" at bounding box center [88, 231] width 71 height 11
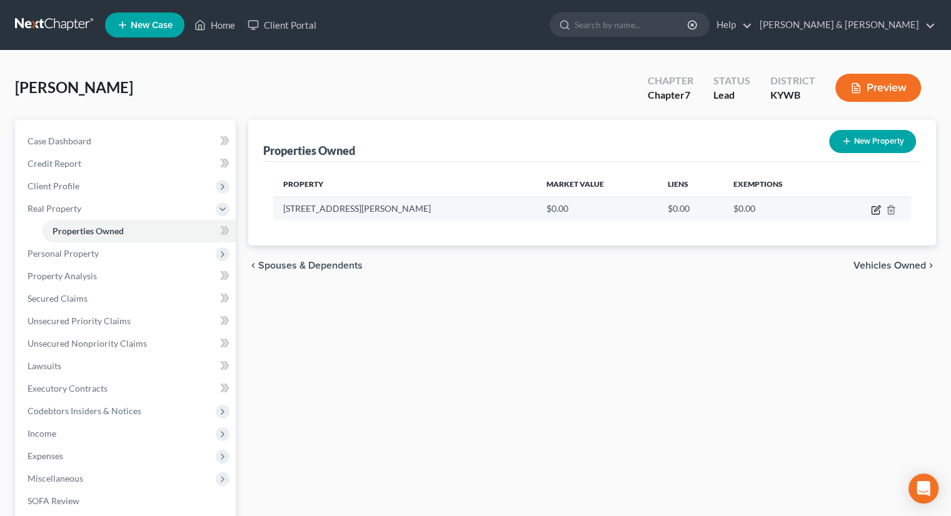
click at [875, 209] on icon "button" at bounding box center [876, 210] width 10 height 10
select select "18"
select select "55"
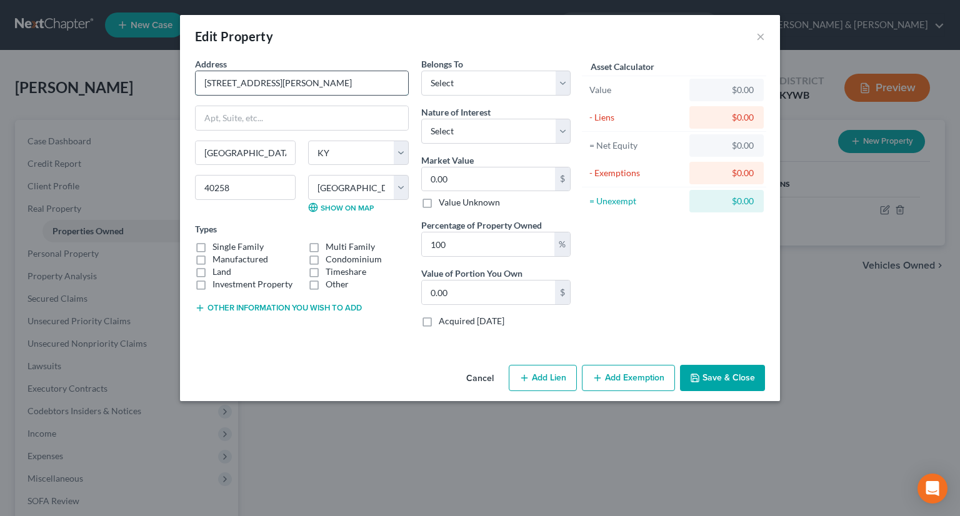
click at [235, 79] on input "[STREET_ADDRESS][PERSON_NAME]" at bounding box center [302, 83] width 213 height 24
type input "[STREET_ADDRESS][PERSON_NAME]"
click at [568, 88] on select "Select Debtor 1 Only Debtor 2 Only Debtor 1 And Debtor 2 Only At Least One Of T…" at bounding box center [495, 83] width 149 height 25
select select "2"
click at [421, 71] on select "Select Debtor 1 Only Debtor 2 Only Debtor 1 And Debtor 2 Only At Least One Of T…" at bounding box center [495, 83] width 149 height 25
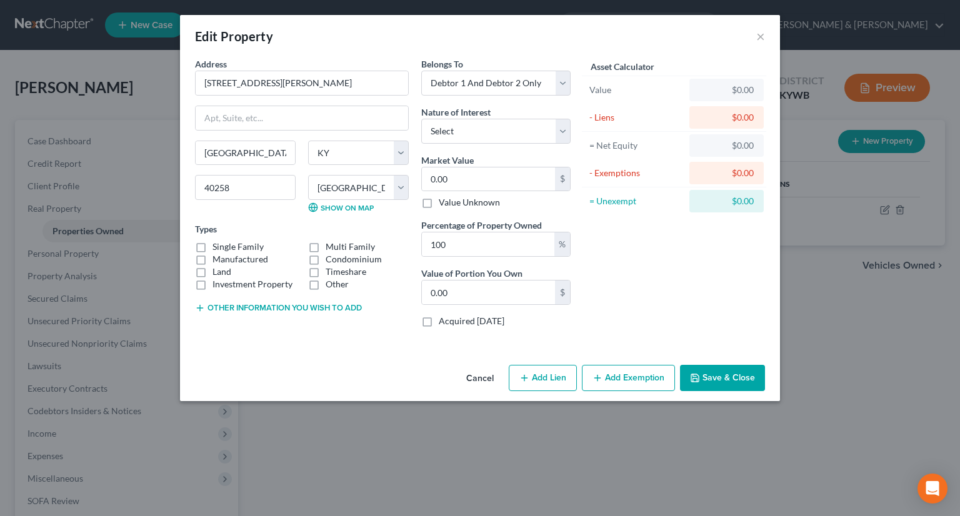
click at [213, 245] on label "Single Family" at bounding box center [238, 247] width 51 height 13
click at [218, 245] on input "Single Family" at bounding box center [222, 245] width 8 height 8
checkbox input "true"
click at [433, 180] on input "0.00" at bounding box center [488, 180] width 133 height 24
type input "3"
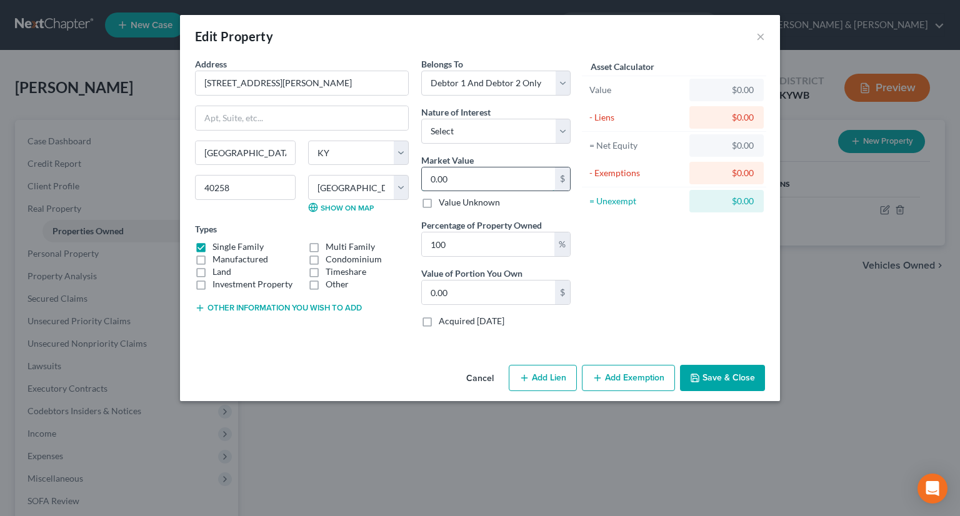
type input "3.00"
type input "31"
type input "31.00"
type input "317"
type input "317.00"
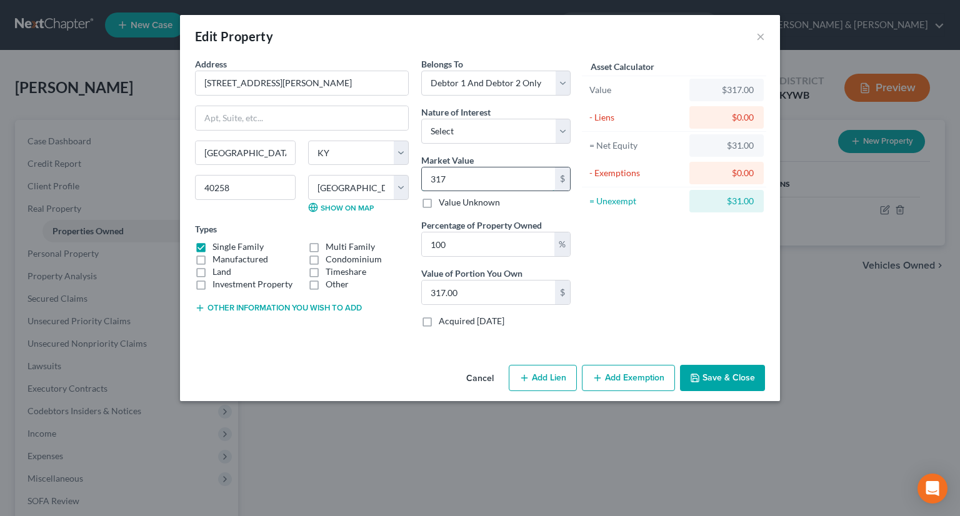
type input "3170"
type input "3,170.00"
type input "3,1700"
type input "31,700.00"
type input "31,7000"
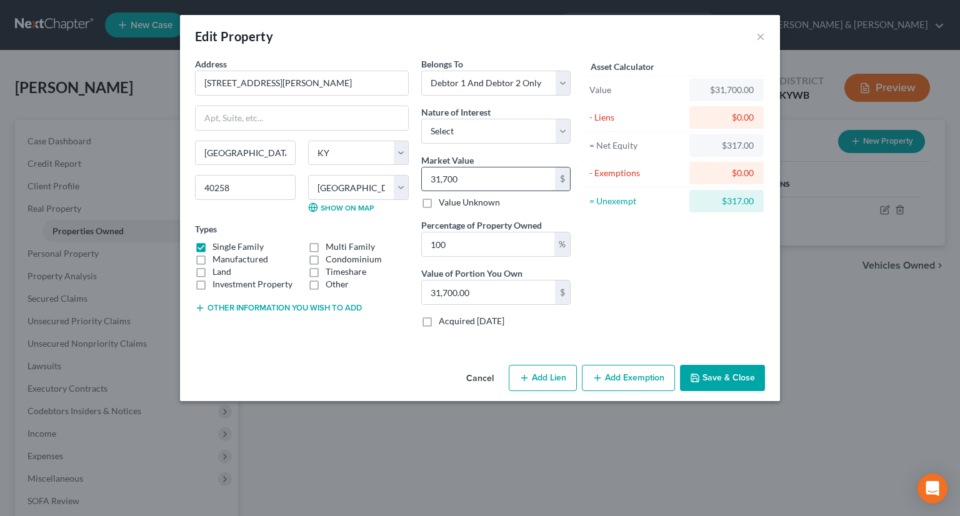
type input "317,000.00"
type input "317,000"
click at [627, 370] on button "Add Exemption" at bounding box center [628, 378] width 93 height 26
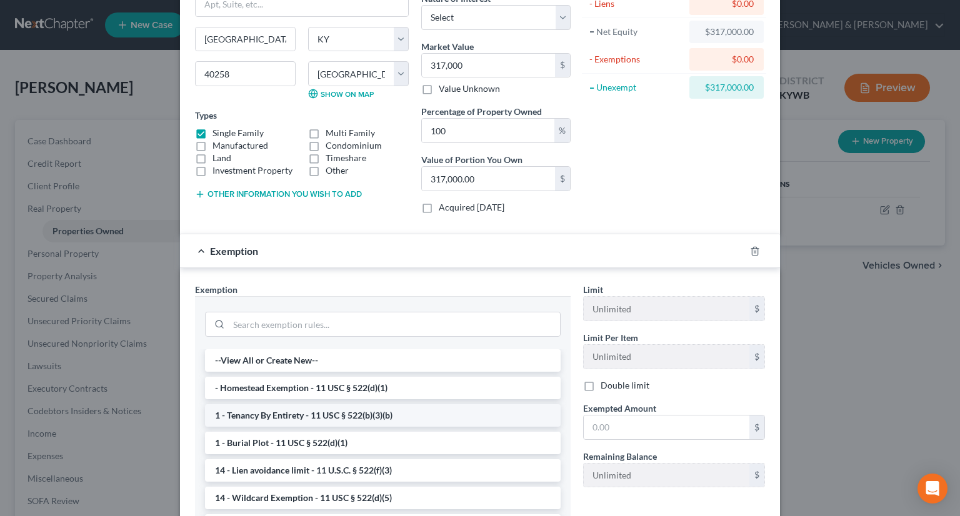
scroll to position [125, 0]
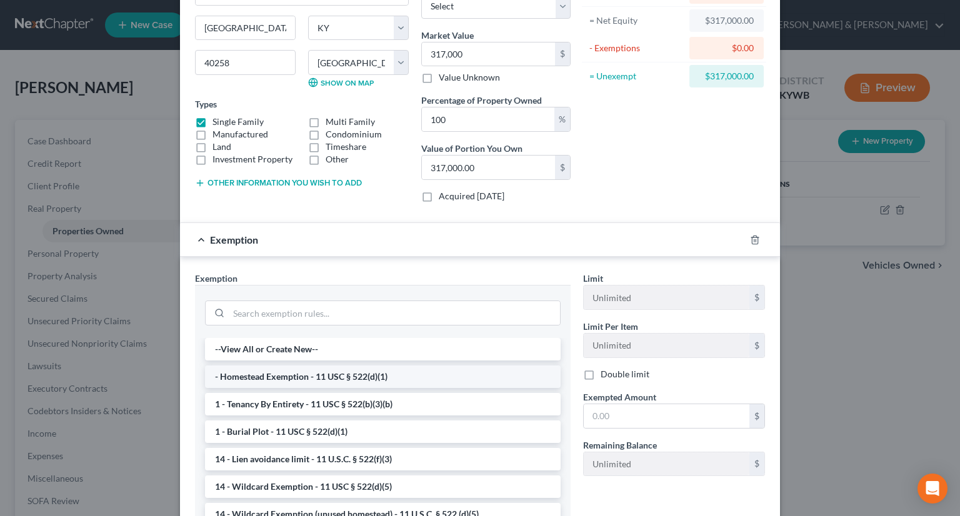
click at [280, 373] on li "- Homestead Exemption - 11 USC § 522(d)(1)" at bounding box center [383, 377] width 356 height 23
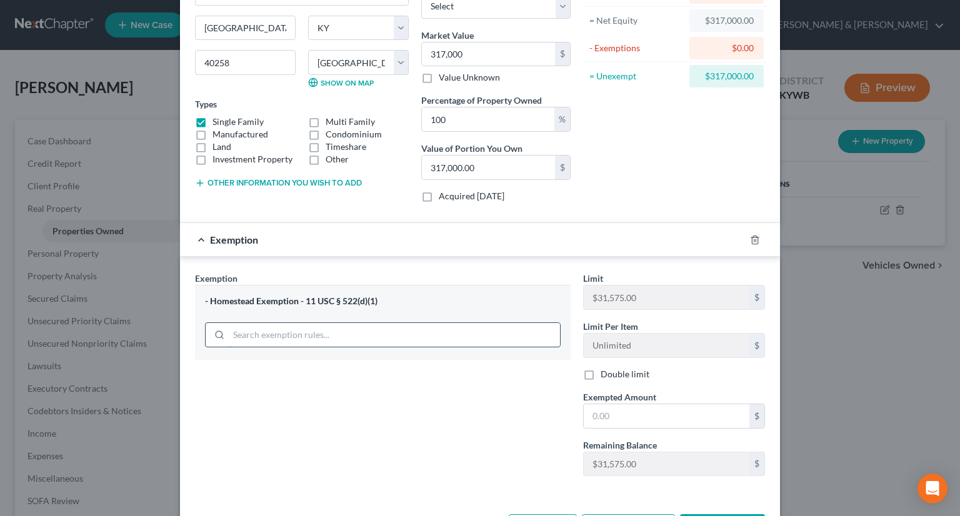
click at [324, 331] on input "search" at bounding box center [394, 335] width 331 height 24
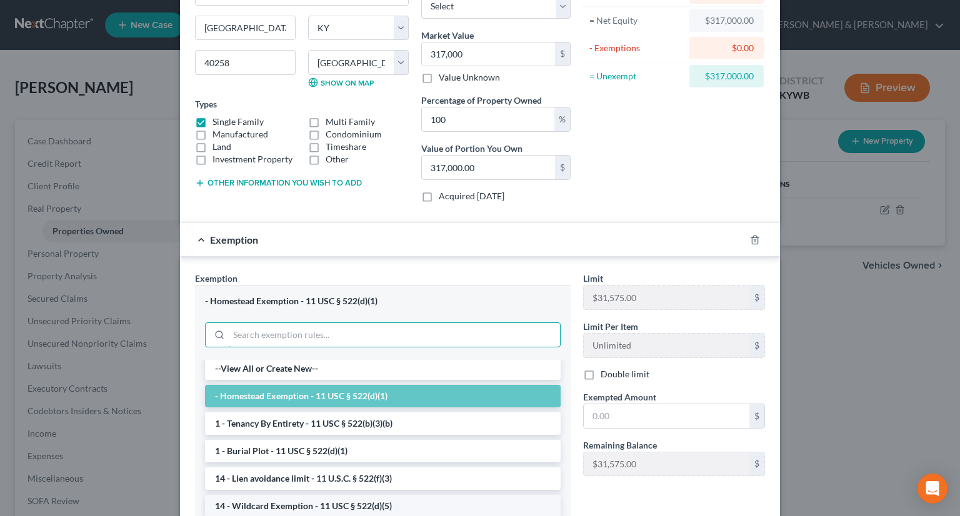
scroll to position [0, 0]
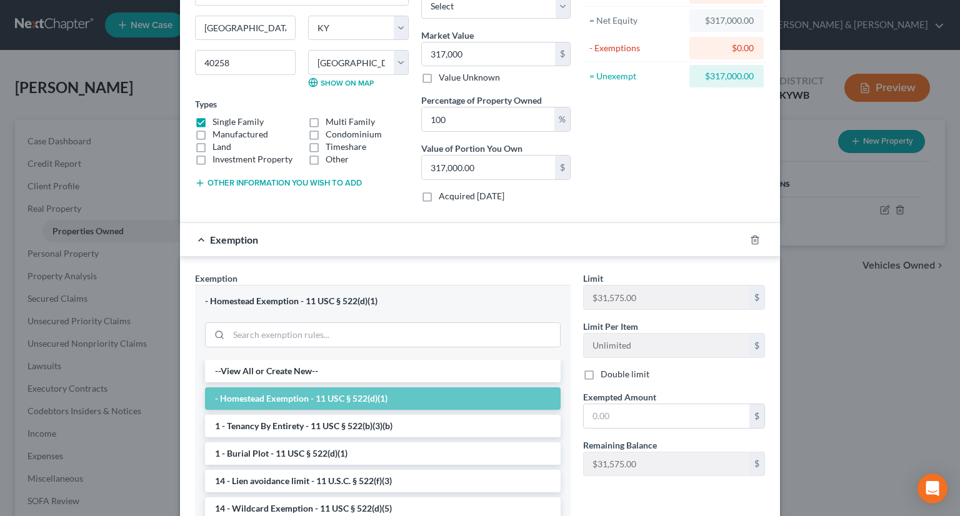
click at [368, 395] on li "- Homestead Exemption - 11 USC § 522(d)(1)" at bounding box center [383, 399] width 356 height 23
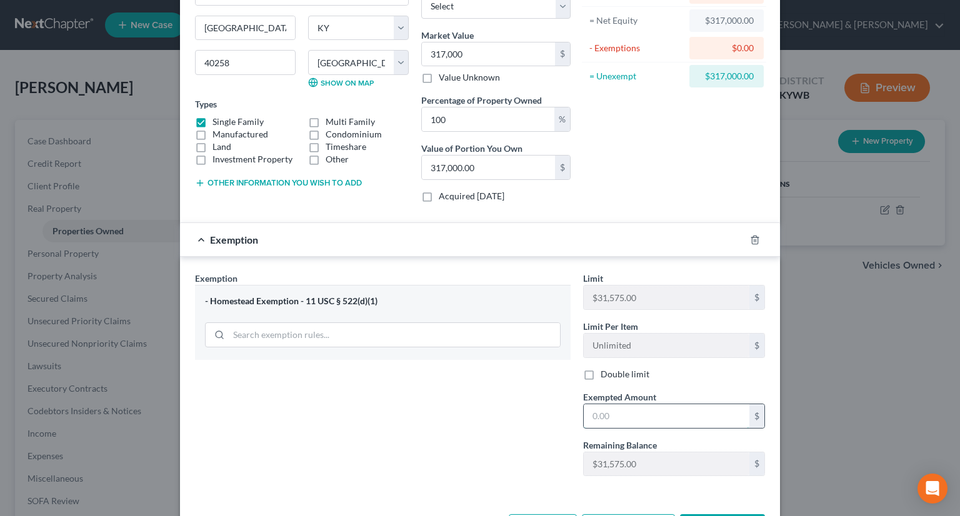
click at [630, 420] on input "text" at bounding box center [667, 417] width 166 height 24
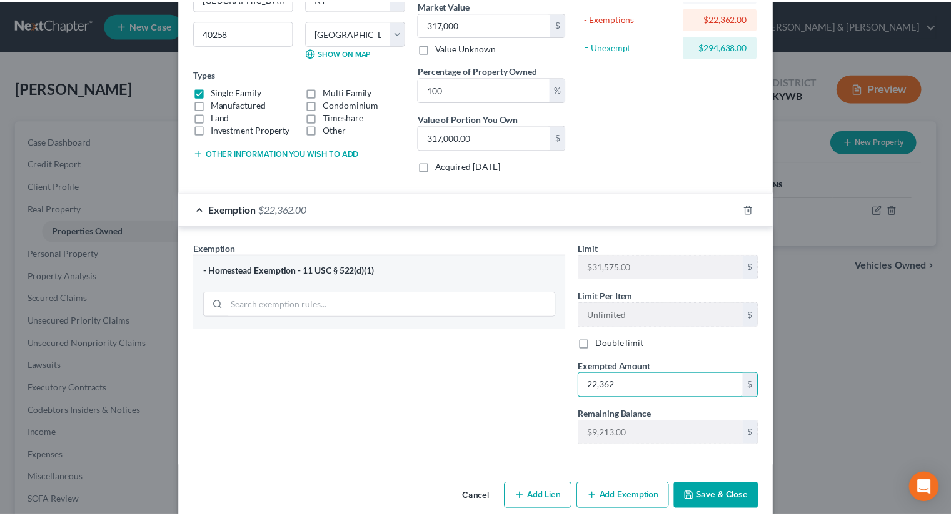
scroll to position [172, 0]
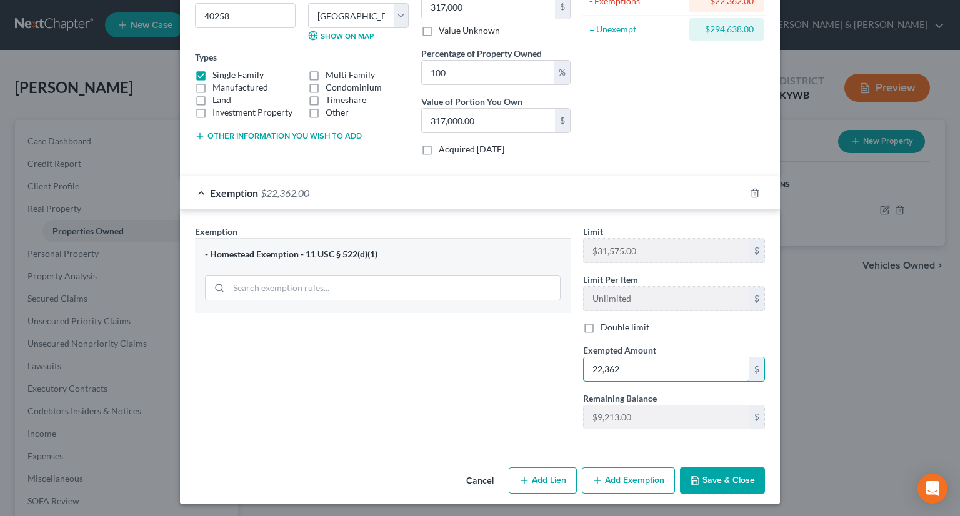
type input "22,362"
click at [710, 476] on button "Save & Close" at bounding box center [722, 481] width 85 height 26
